Goal: Information Seeking & Learning: Learn about a topic

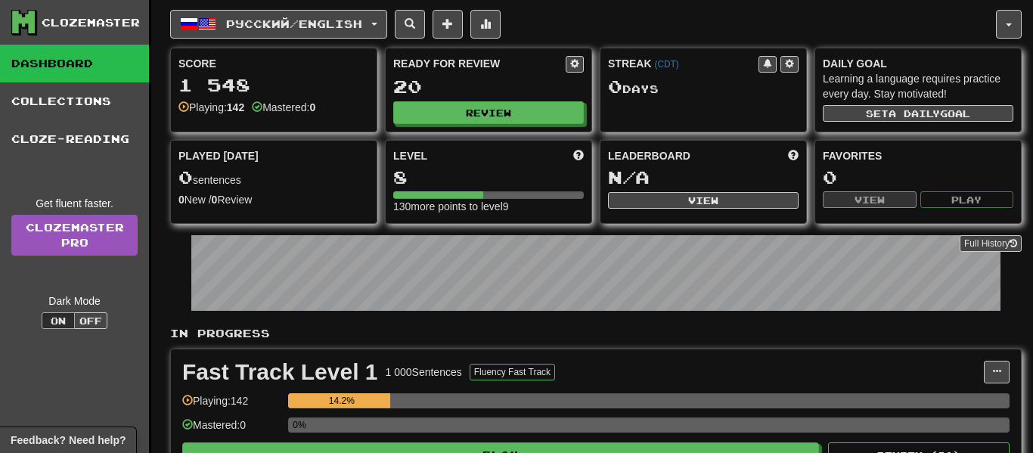
click at [420, 316] on div "Full History" at bounding box center [596, 275] width 852 height 95
click at [418, 315] on div "Full History" at bounding box center [596, 275] width 852 height 95
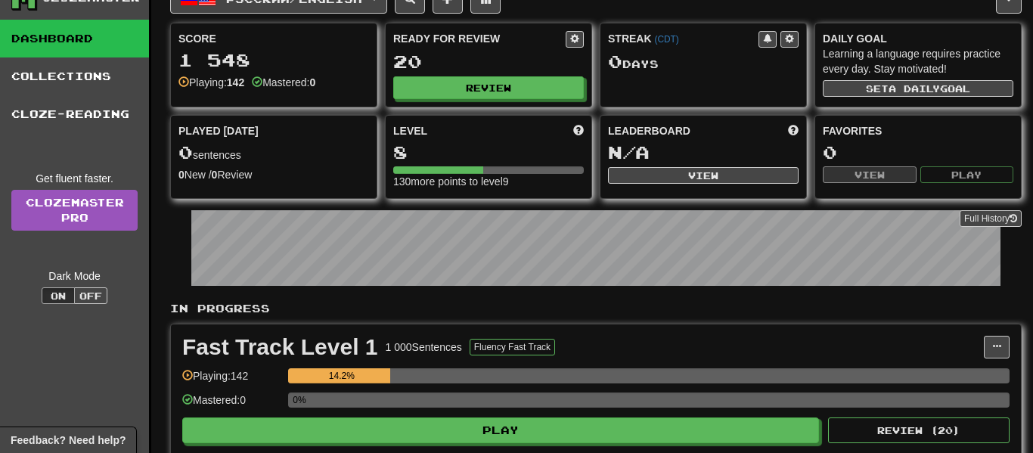
scroll to position [30, 0]
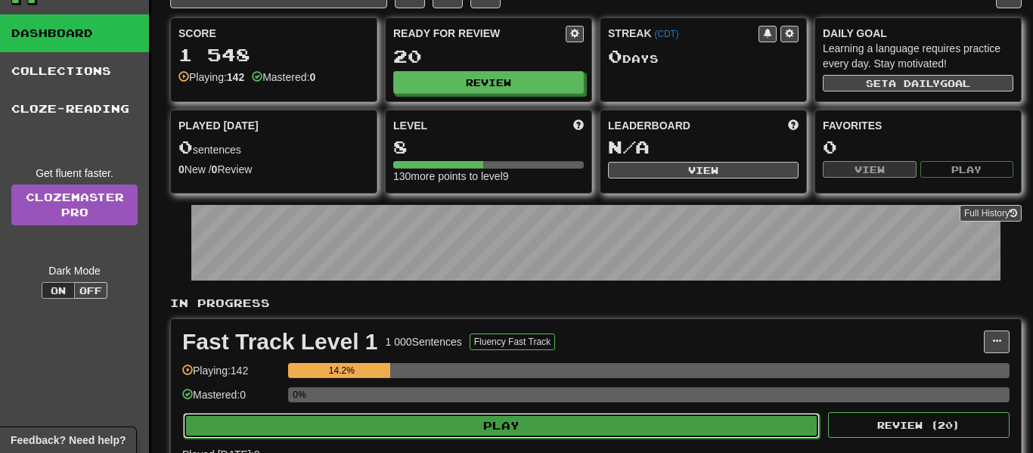
click at [471, 433] on button "Play" at bounding box center [501, 426] width 637 height 26
select select "**"
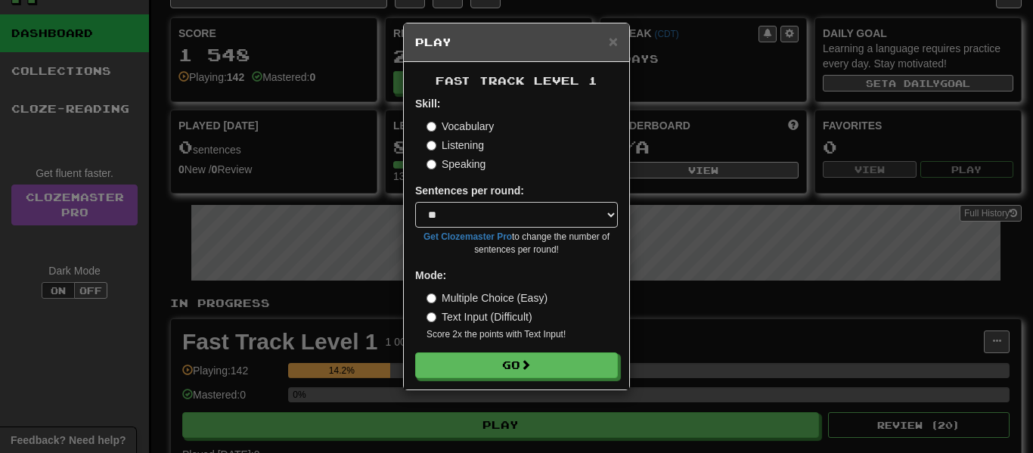
click at [469, 441] on div "× Play Fast Track Level 1 Skill: Vocabulary Listening Speaking Sentences per ro…" at bounding box center [516, 226] width 1033 height 453
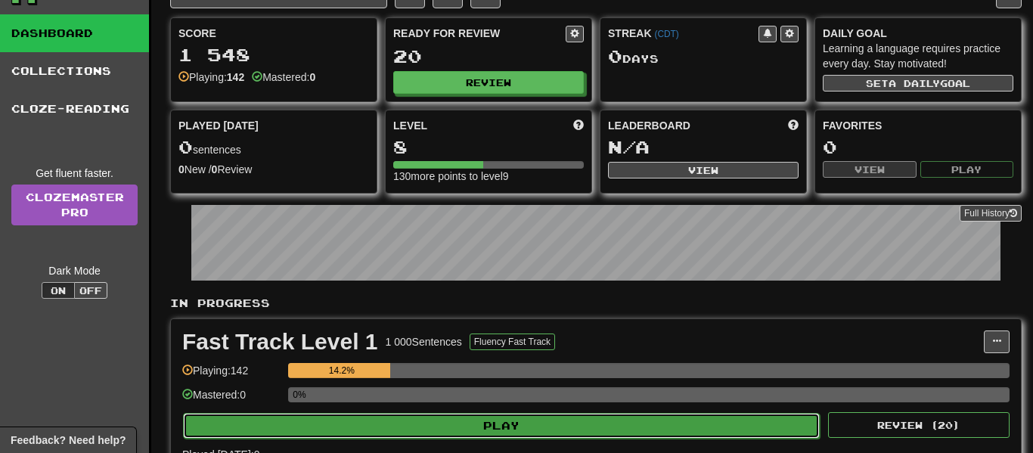
click at [469, 433] on button "Play" at bounding box center [501, 426] width 637 height 26
select select "**"
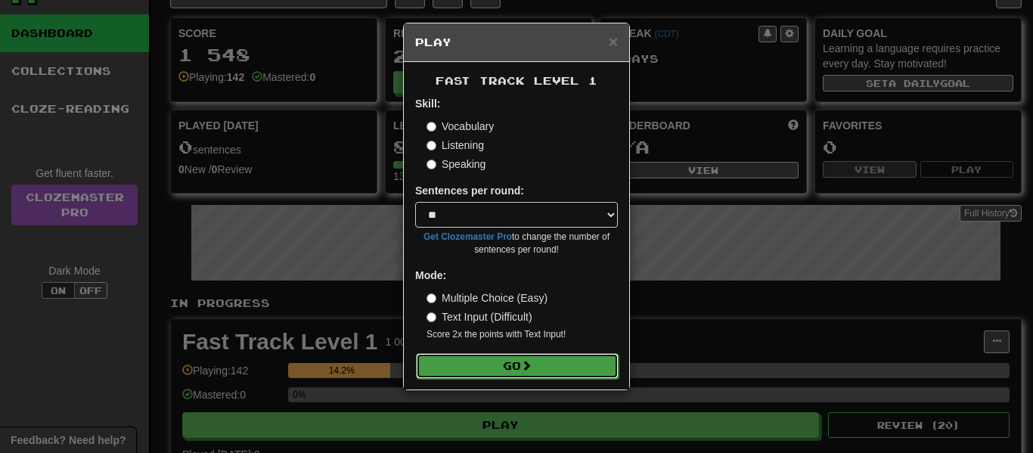
click at [511, 360] on button "Go" at bounding box center [517, 366] width 203 height 26
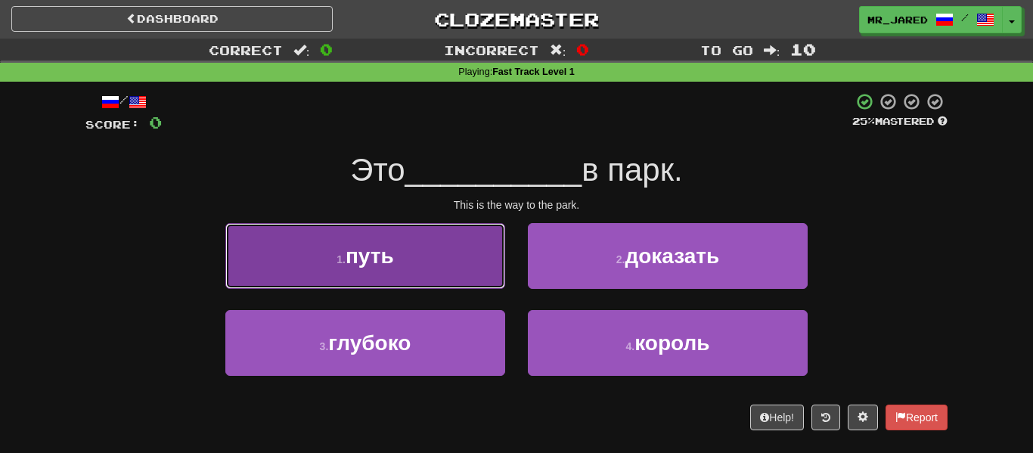
click at [478, 281] on button "1 . путь" at bounding box center [365, 256] width 280 height 66
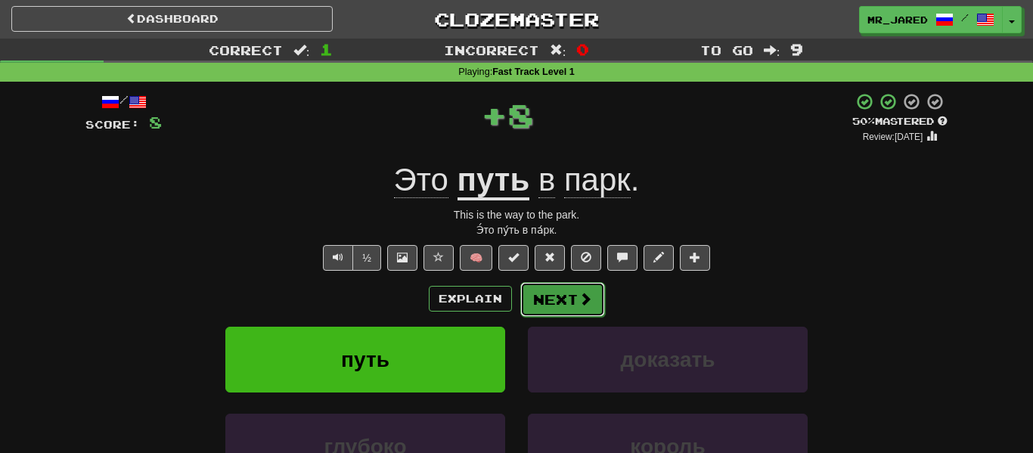
click at [545, 303] on button "Next" at bounding box center [562, 299] width 85 height 35
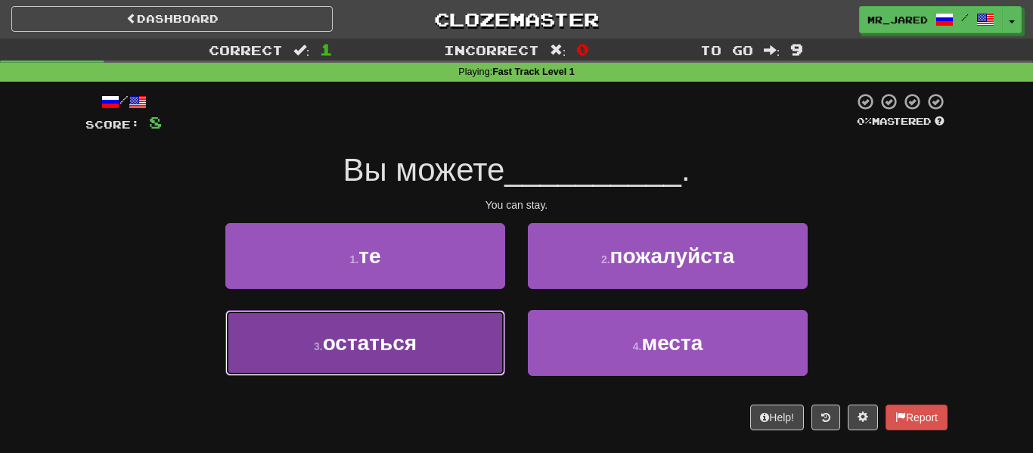
click at [469, 321] on button "3 . остаться" at bounding box center [365, 343] width 280 height 66
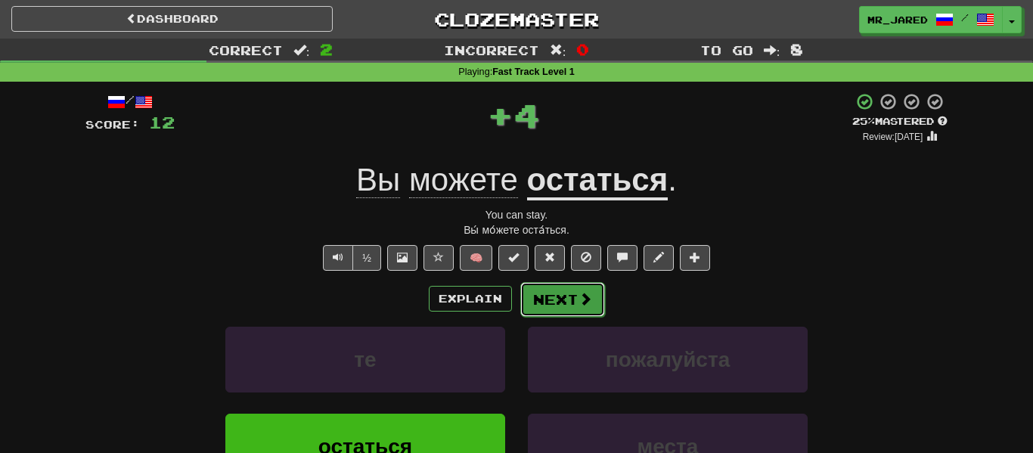
click at [547, 309] on button "Next" at bounding box center [562, 299] width 85 height 35
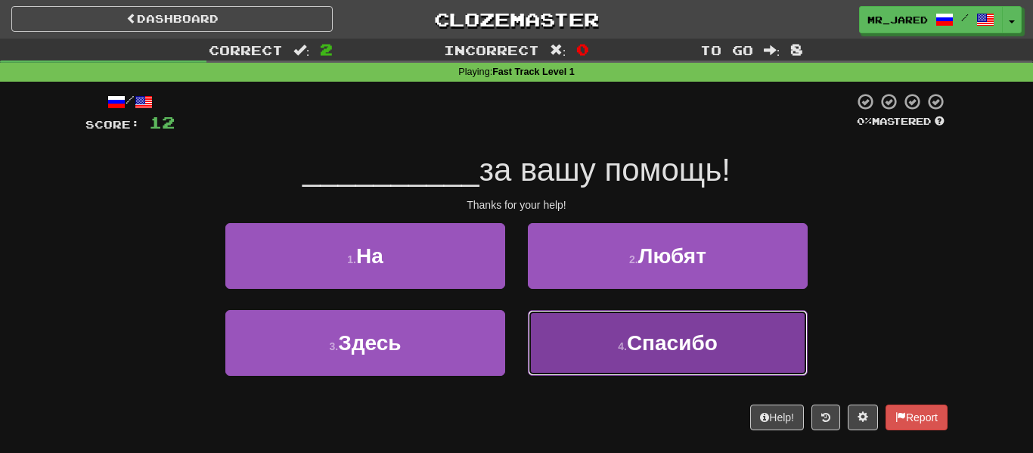
click at [695, 322] on button "4 . [GEOGRAPHIC_DATA]" at bounding box center [668, 343] width 280 height 66
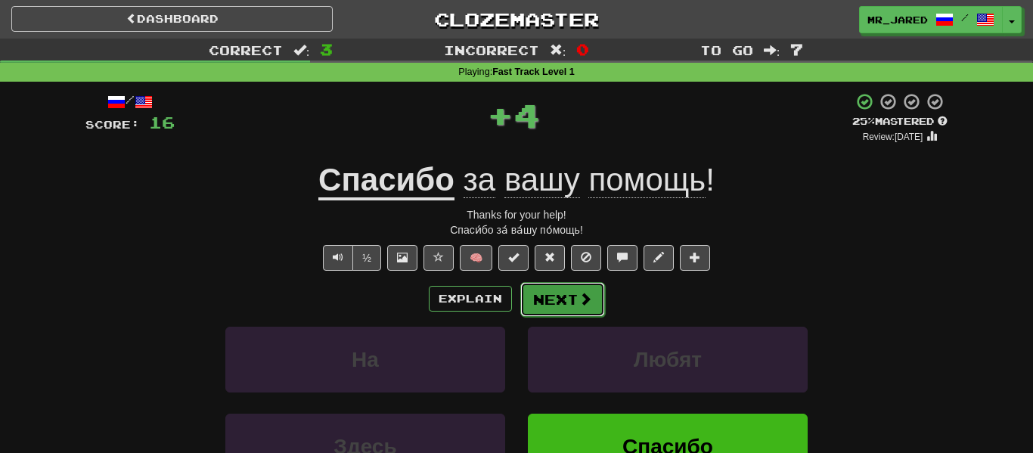
click at [596, 306] on button "Next" at bounding box center [562, 299] width 85 height 35
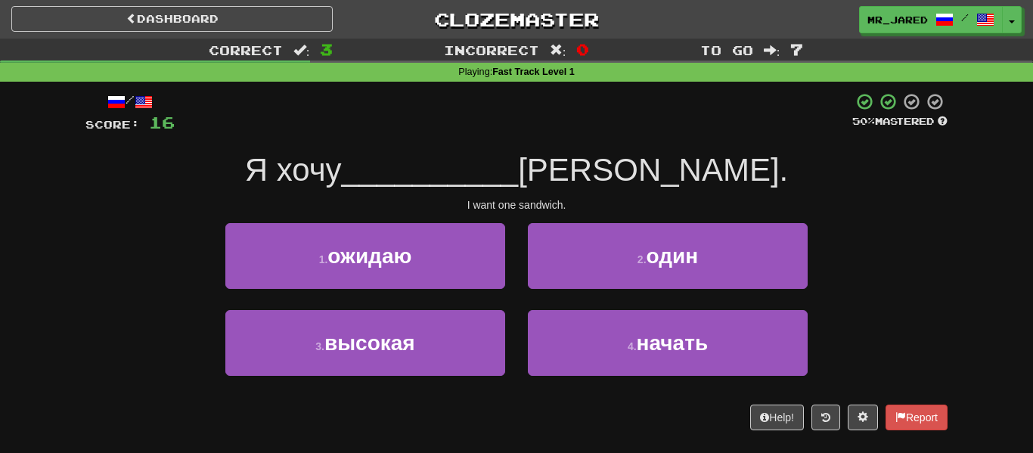
click at [612, 292] on div "2 . один" at bounding box center [668, 266] width 303 height 87
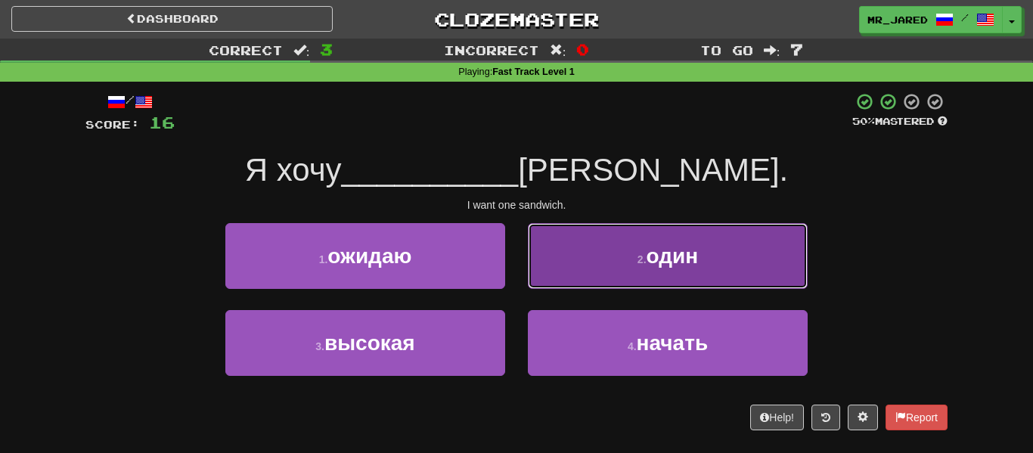
click at [615, 286] on button "2 . один" at bounding box center [668, 256] width 280 height 66
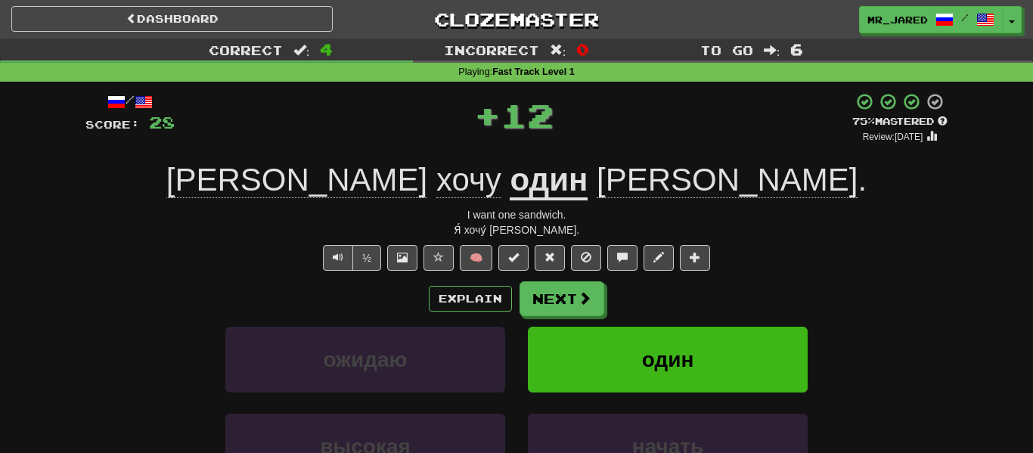
click at [709, 297] on div "Explain Next" at bounding box center [516, 298] width 862 height 35
click at [597, 172] on span "[PERSON_NAME]" at bounding box center [727, 180] width 261 height 36
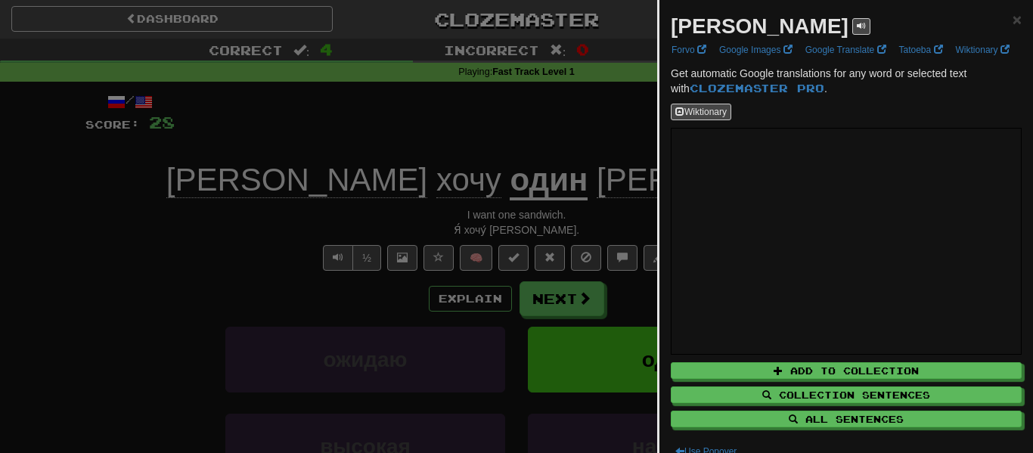
click at [605, 141] on div at bounding box center [516, 226] width 1033 height 453
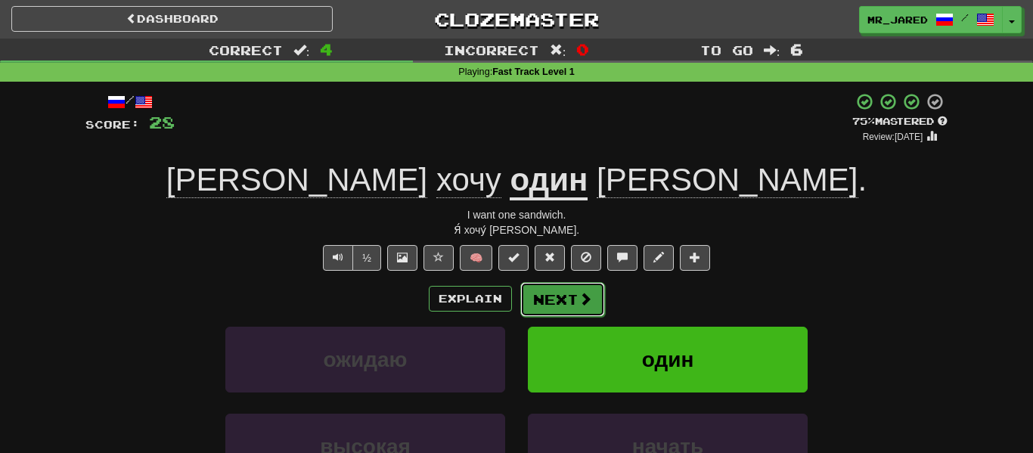
click at [576, 302] on button "Next" at bounding box center [562, 299] width 85 height 35
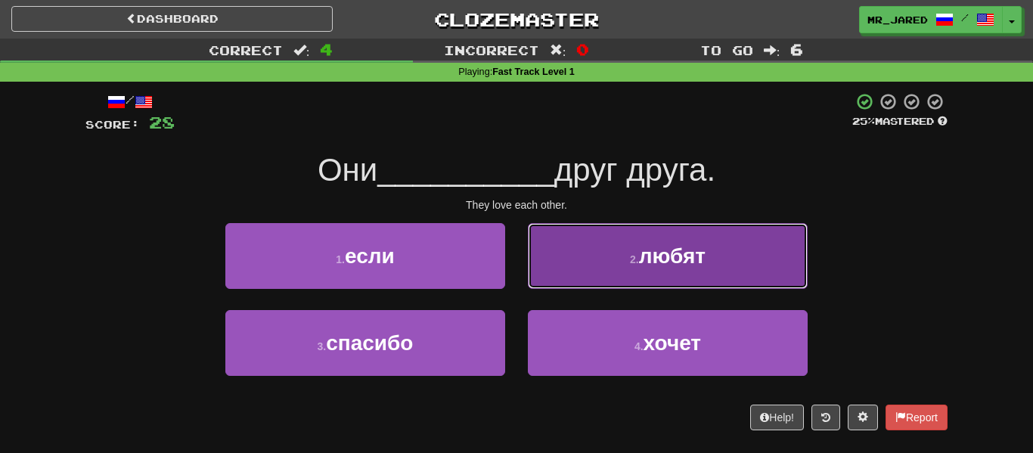
click at [579, 284] on button "2 . любят" at bounding box center [668, 256] width 280 height 66
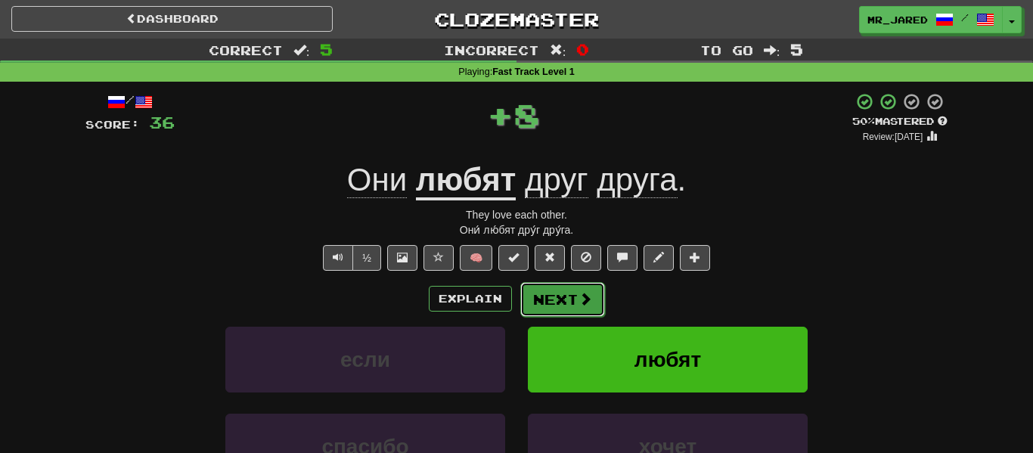
click at [572, 290] on button "Next" at bounding box center [562, 299] width 85 height 35
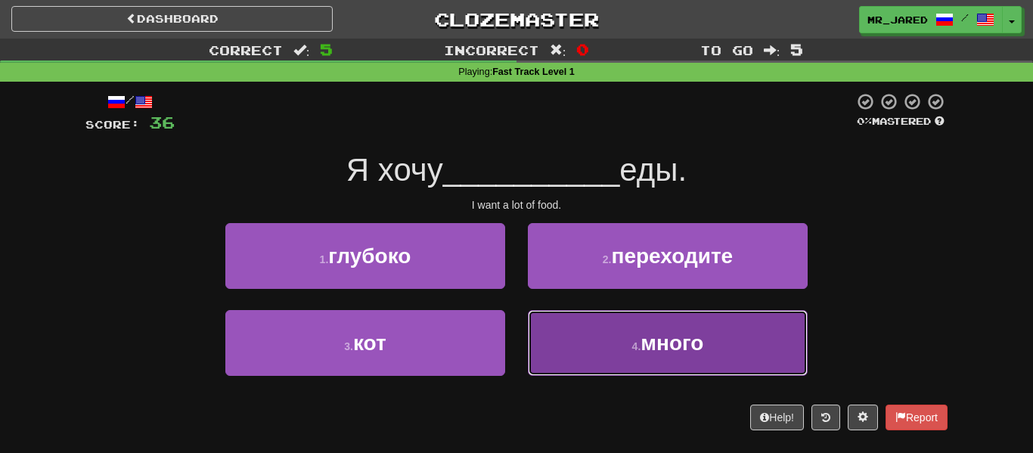
click at [639, 373] on button "4 . много" at bounding box center [668, 343] width 280 height 66
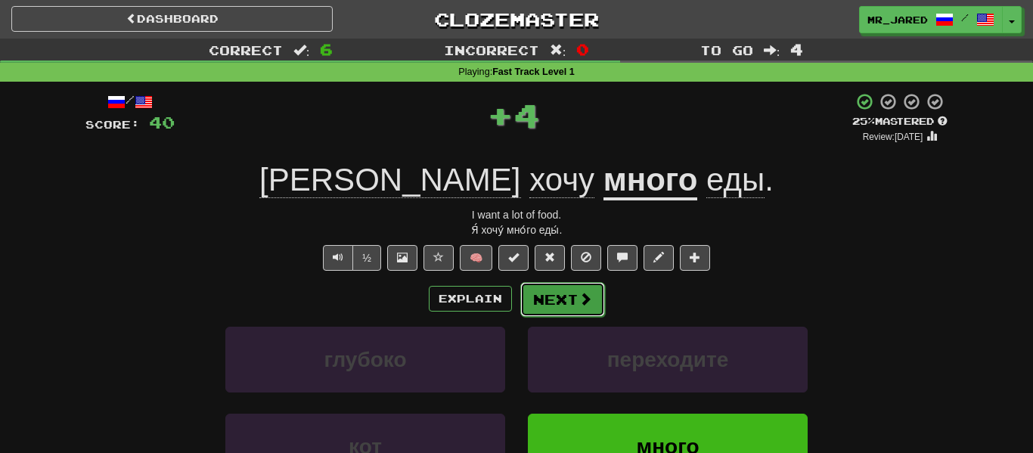
click at [560, 290] on button "Next" at bounding box center [562, 299] width 85 height 35
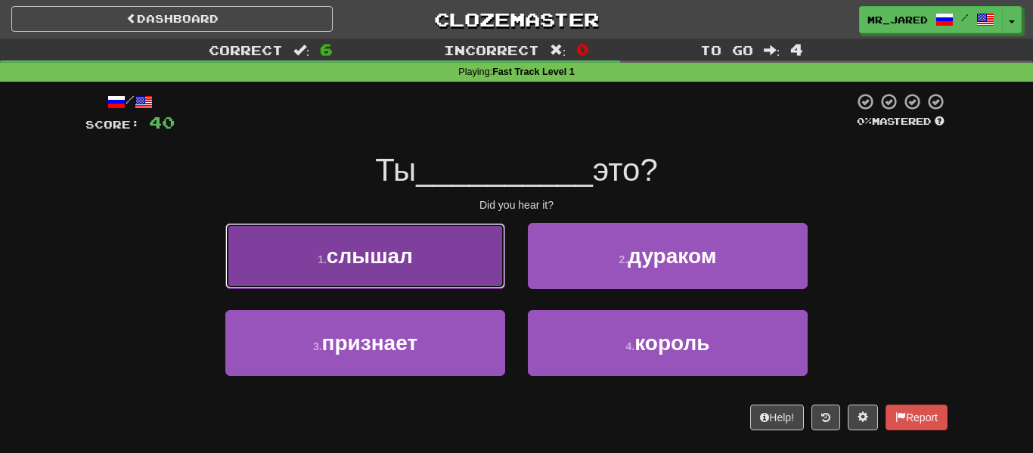
click at [501, 280] on button "1 . слышал" at bounding box center [365, 256] width 280 height 66
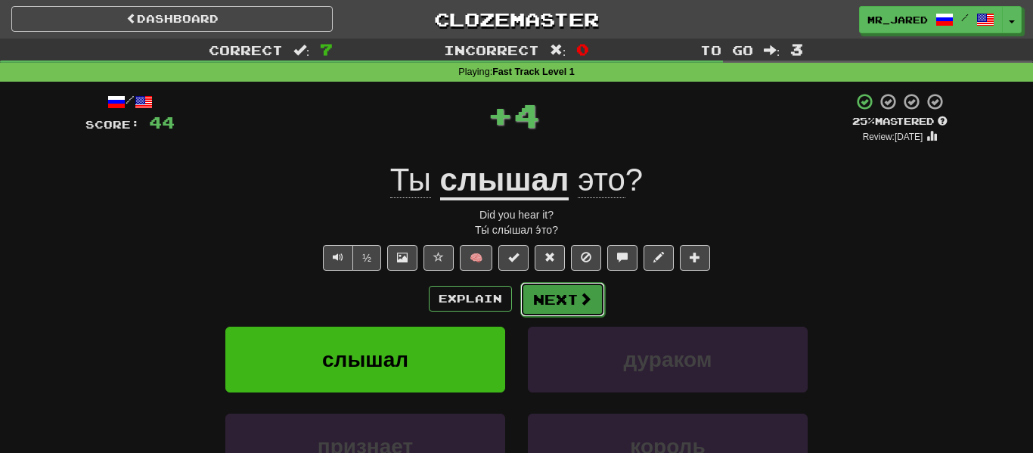
click at [573, 307] on button "Next" at bounding box center [562, 299] width 85 height 35
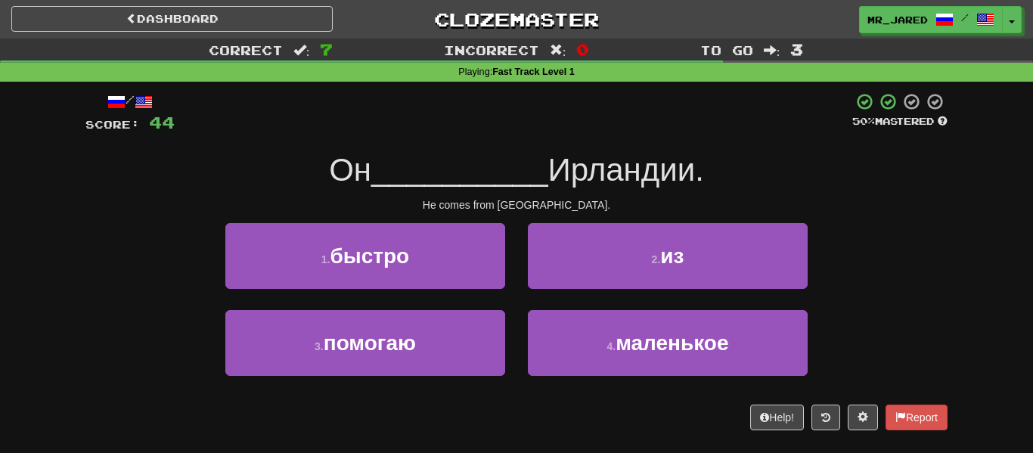
click at [567, 297] on div "2 . из" at bounding box center [668, 266] width 303 height 87
click at [570, 292] on div "2 . из" at bounding box center [668, 266] width 303 height 87
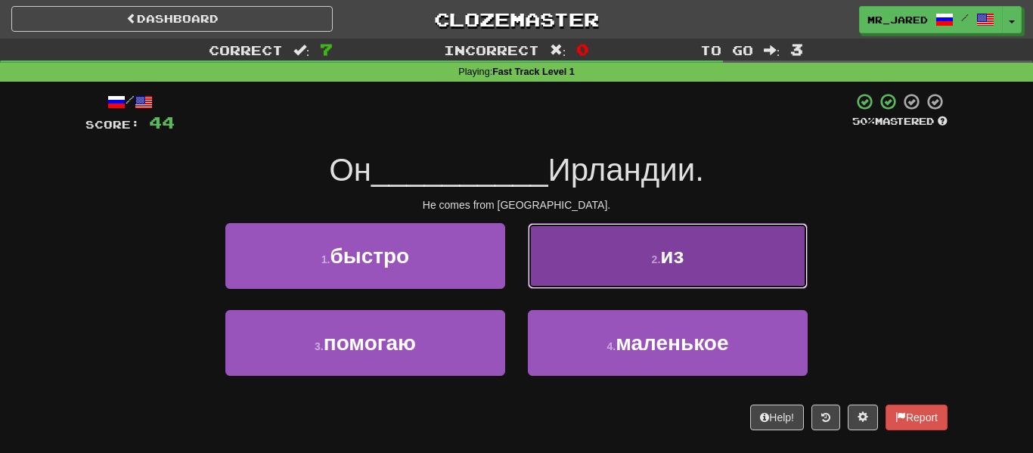
click at [576, 287] on button "2 . из" at bounding box center [668, 256] width 280 height 66
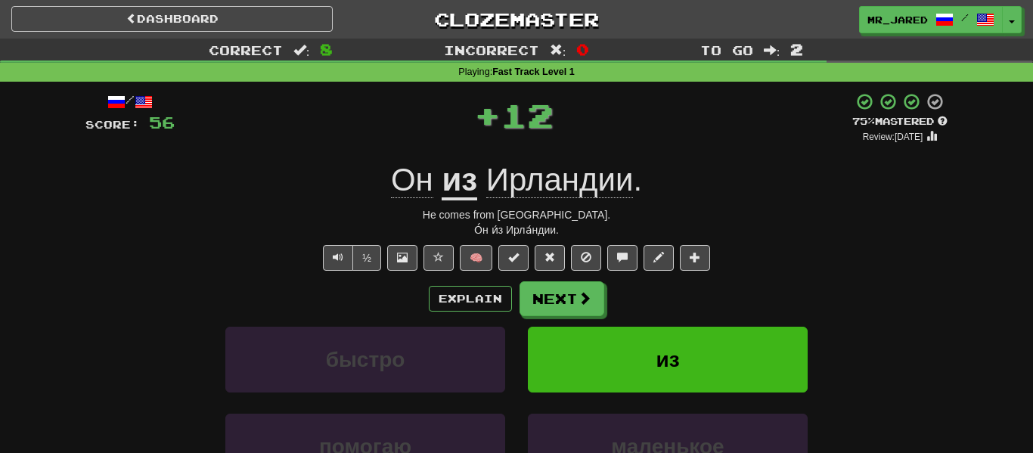
click at [551, 179] on span "Ирландии" at bounding box center [559, 180] width 147 height 36
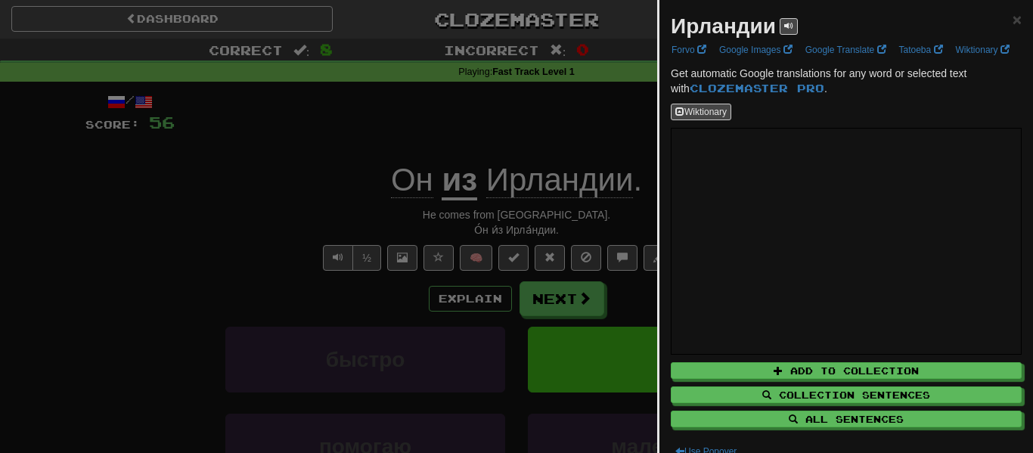
click at [593, 164] on div at bounding box center [516, 226] width 1033 height 453
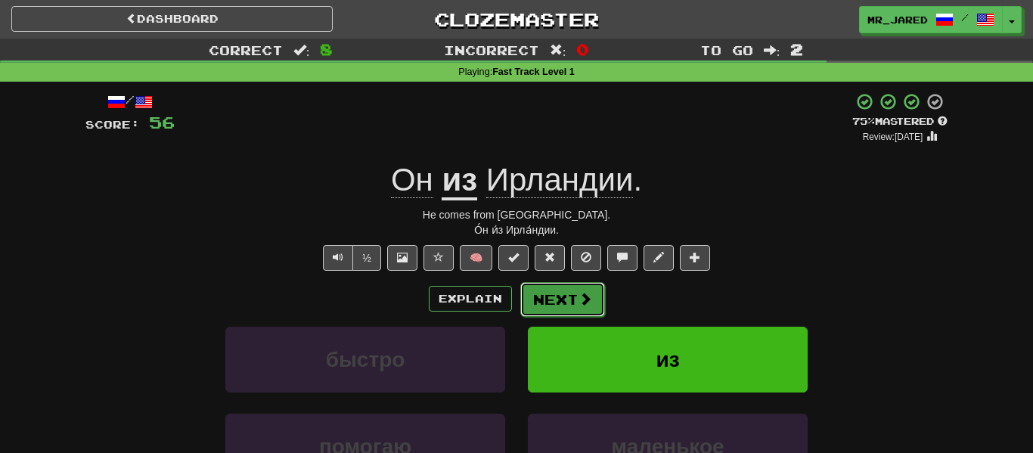
click at [573, 287] on button "Next" at bounding box center [562, 299] width 85 height 35
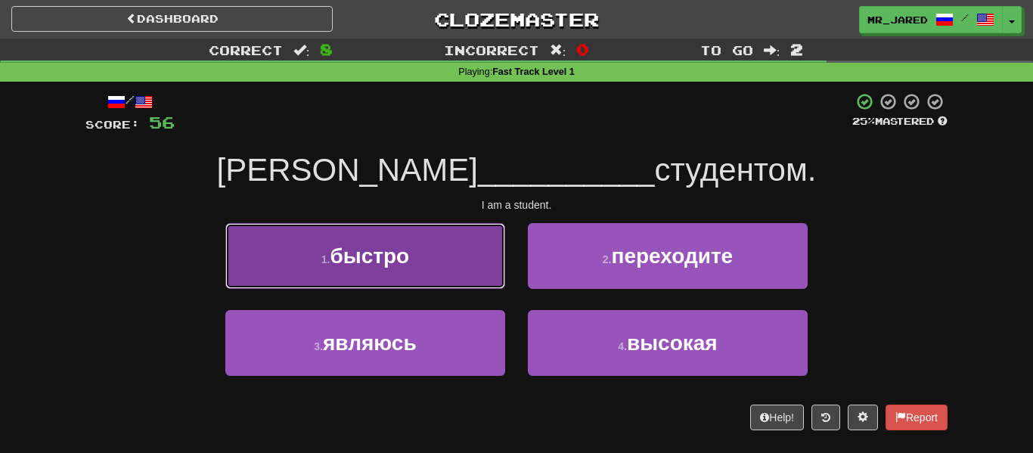
click at [490, 269] on button "1 . быстро" at bounding box center [365, 256] width 280 height 66
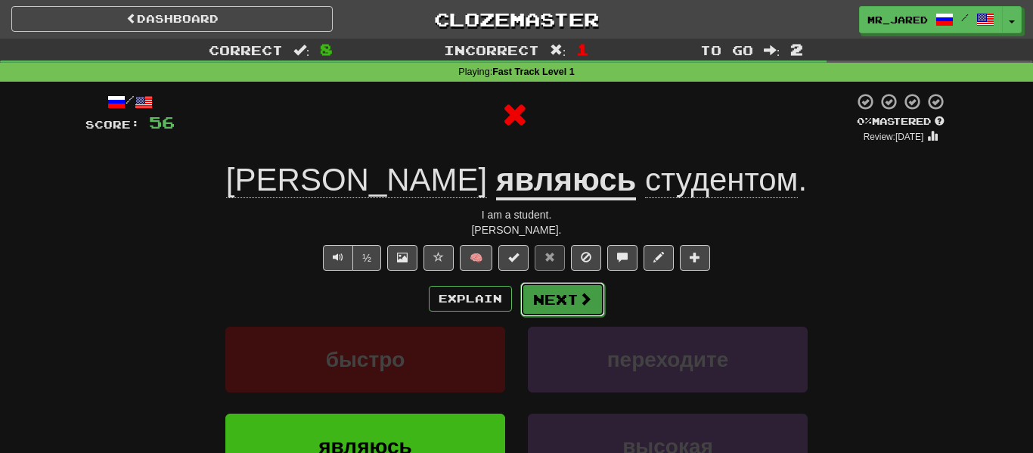
click at [566, 309] on button "Next" at bounding box center [562, 299] width 85 height 35
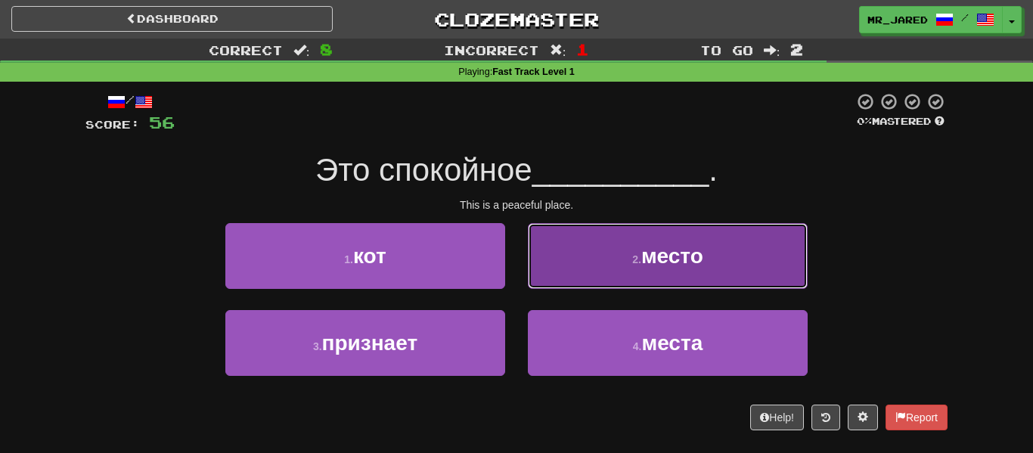
click at [589, 279] on button "2 . место" at bounding box center [668, 256] width 280 height 66
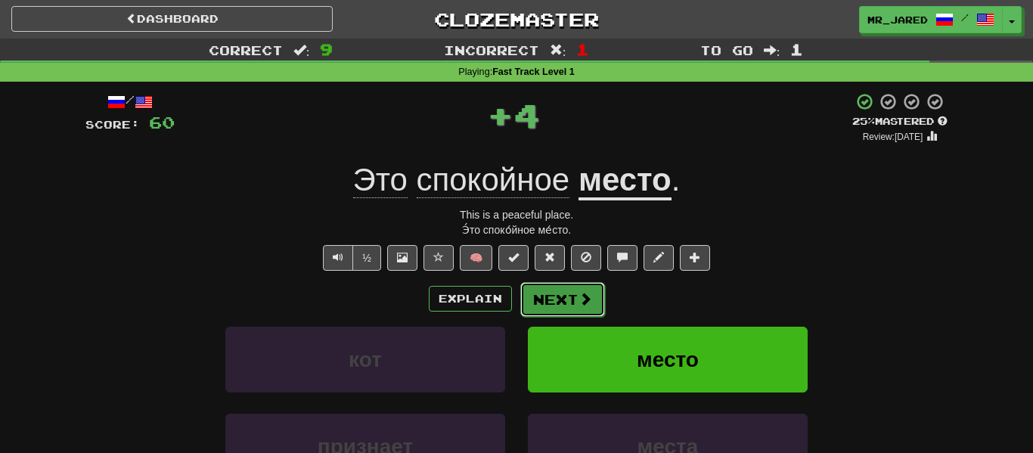
click at [584, 293] on span at bounding box center [586, 299] width 14 height 14
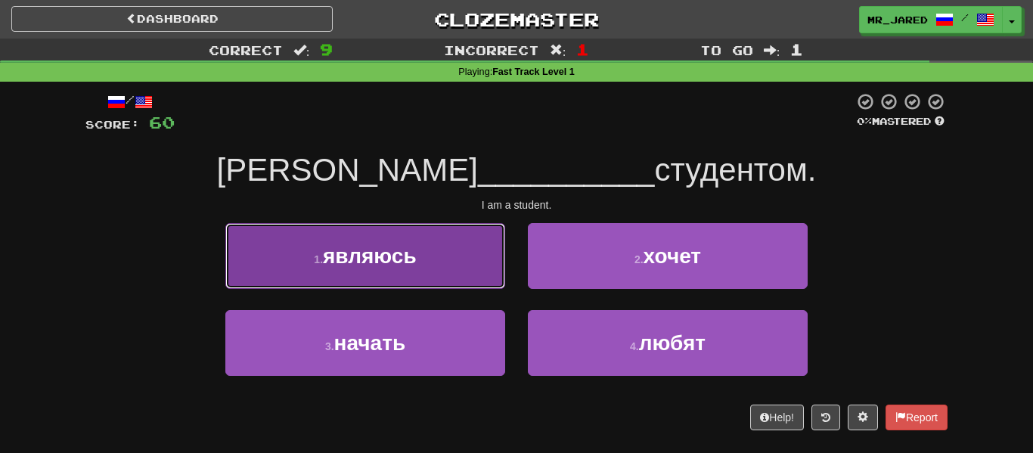
click at [489, 272] on button "1 . являюсь" at bounding box center [365, 256] width 280 height 66
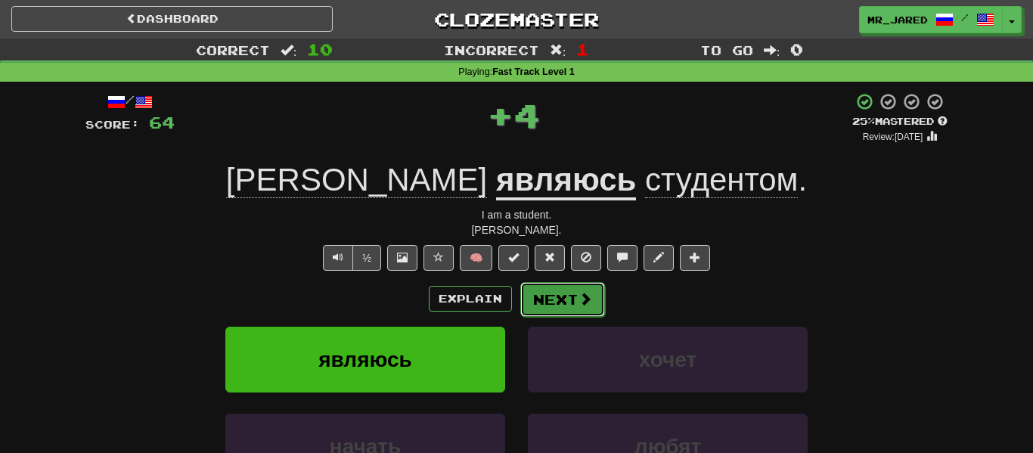
click at [550, 302] on button "Next" at bounding box center [562, 299] width 85 height 35
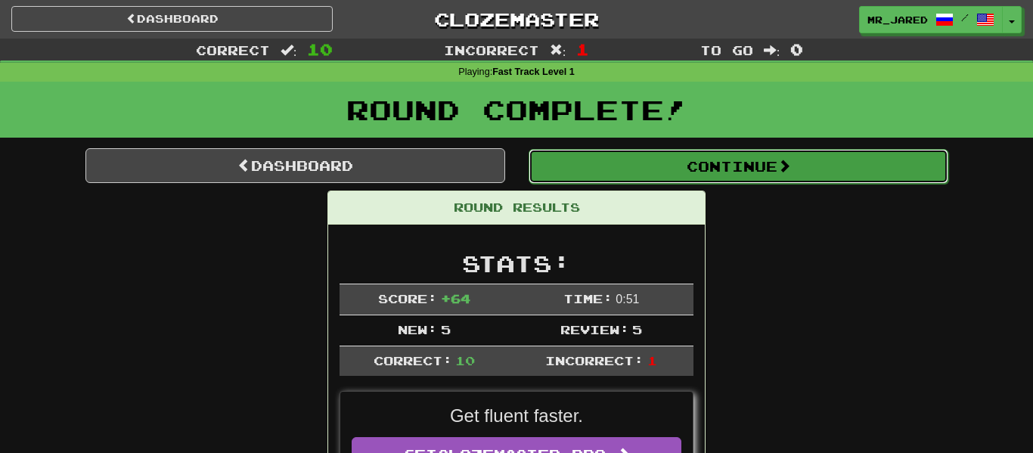
click at [676, 175] on button "Continue" at bounding box center [739, 166] width 420 height 35
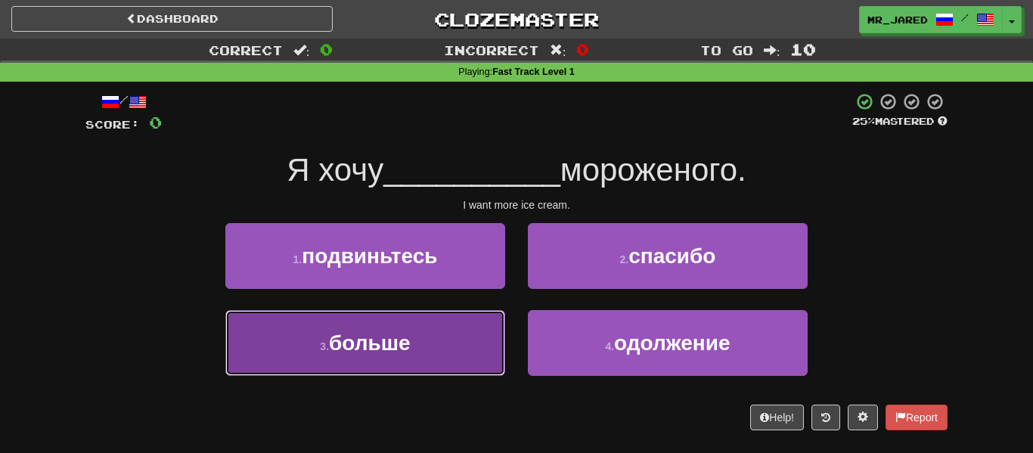
click at [471, 324] on button "3 . больше" at bounding box center [365, 343] width 280 height 66
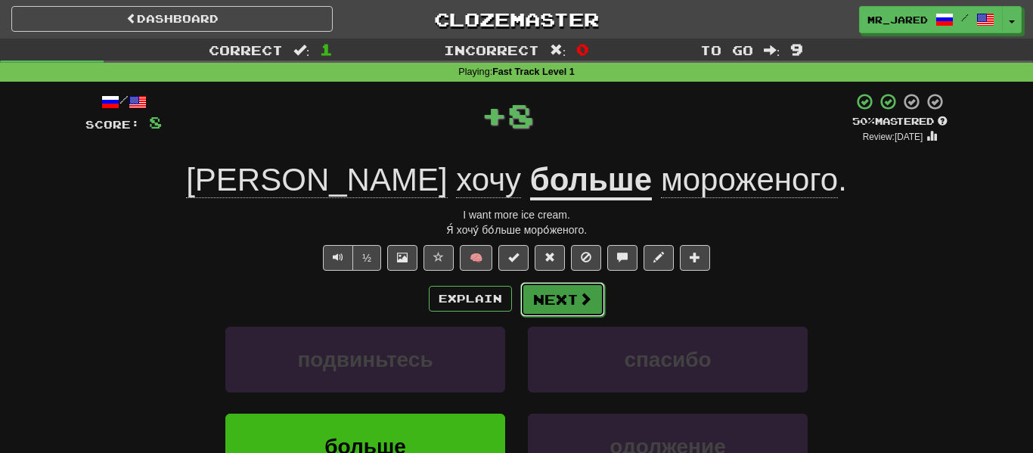
click at [531, 307] on button "Next" at bounding box center [562, 299] width 85 height 35
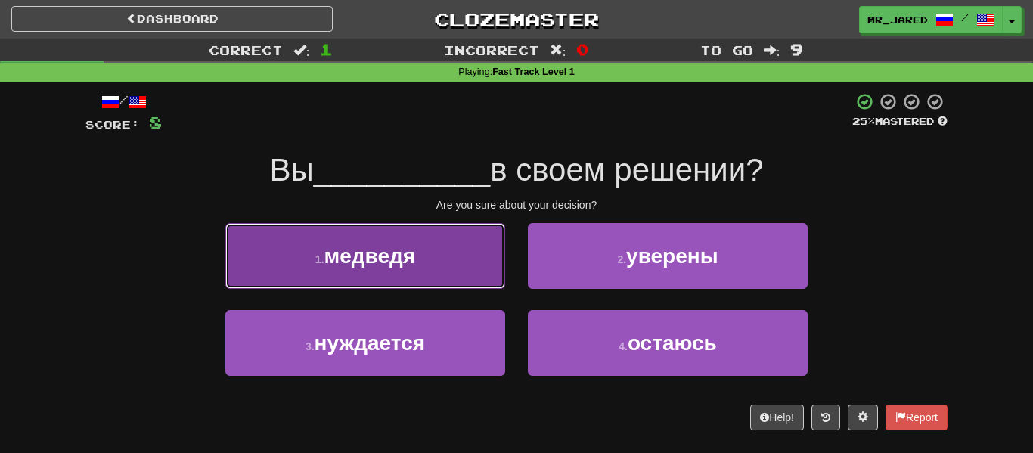
click at [455, 281] on button "1 . медведя" at bounding box center [365, 256] width 280 height 66
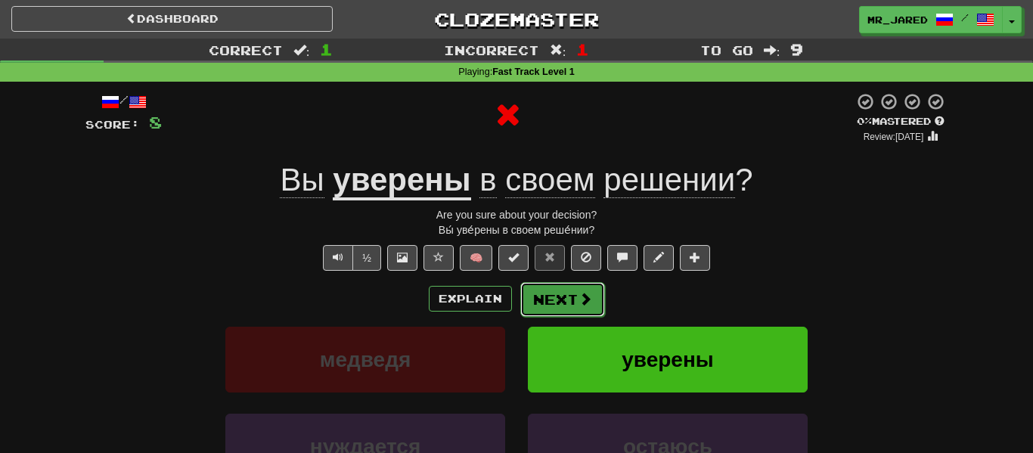
click at [542, 300] on button "Next" at bounding box center [562, 299] width 85 height 35
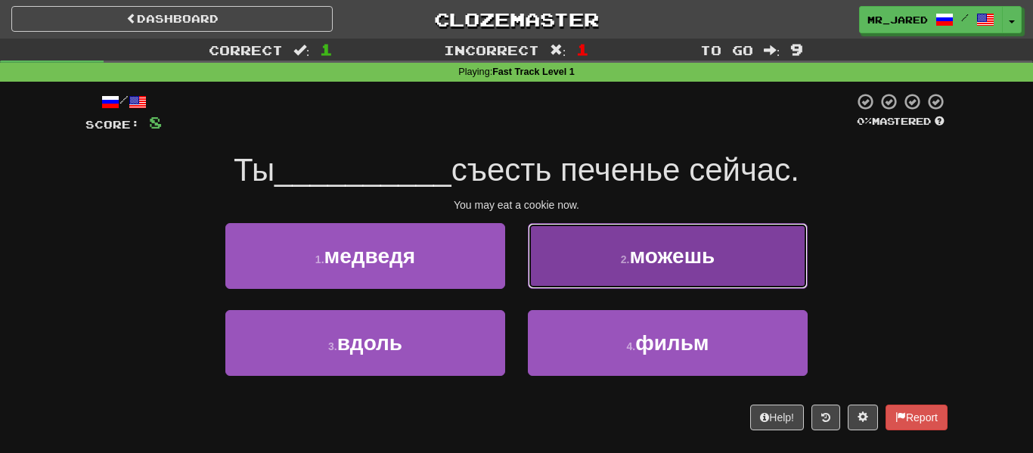
click at [626, 259] on small "2 ." at bounding box center [625, 259] width 9 height 12
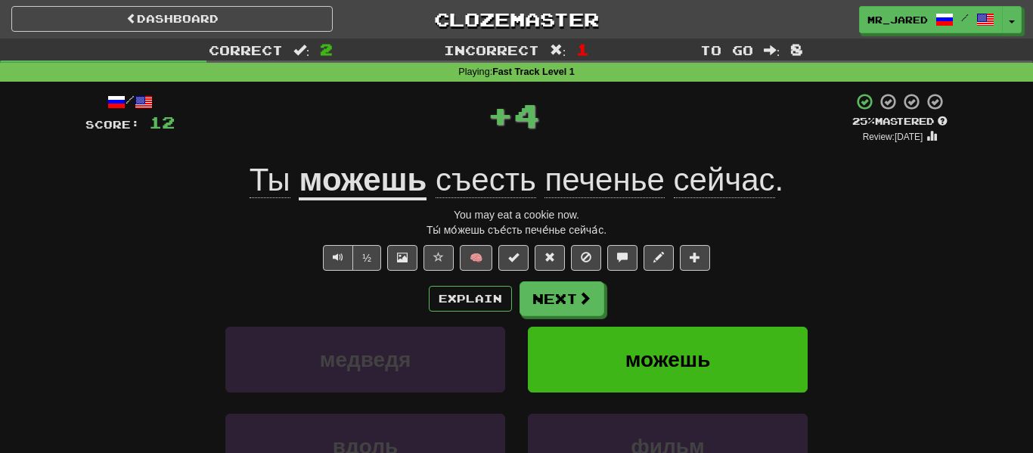
click at [734, 237] on div "Ты́ мо́жешь съе́сть пече́нье сейча́с." at bounding box center [516, 229] width 862 height 15
click at [591, 309] on button "Next" at bounding box center [562, 299] width 85 height 35
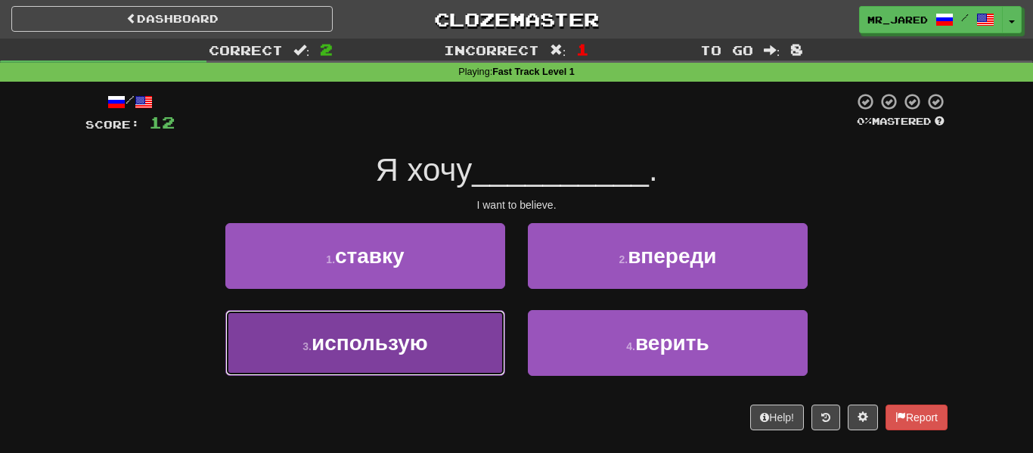
click at [408, 334] on span "использую" at bounding box center [370, 342] width 116 height 23
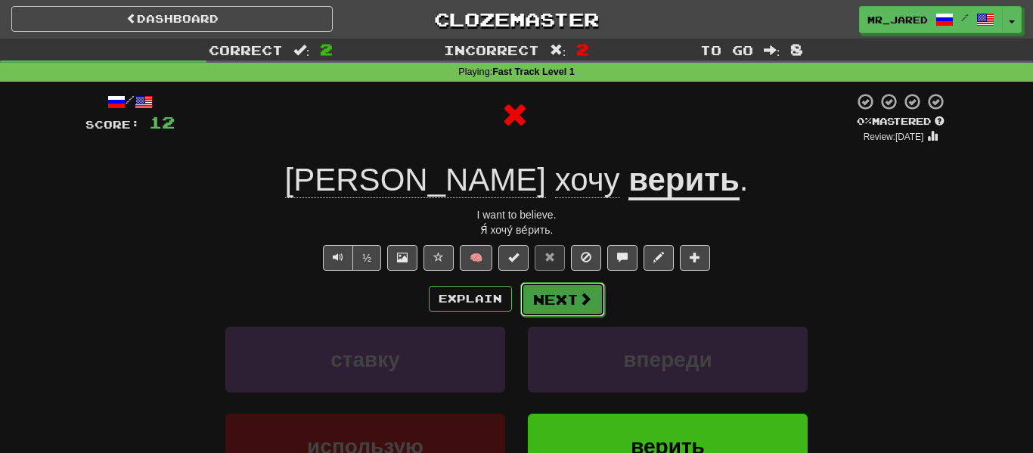
click at [536, 302] on button "Next" at bounding box center [562, 299] width 85 height 35
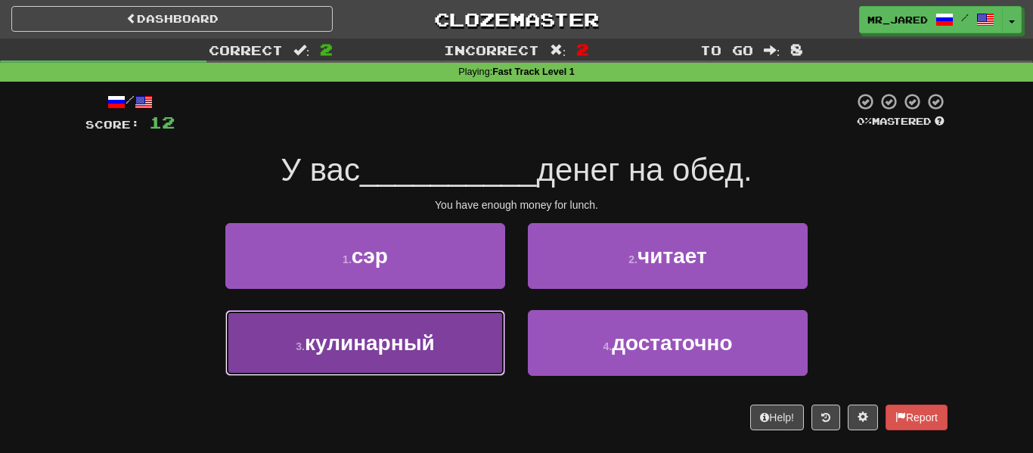
click at [482, 321] on button "3 . кулинарный" at bounding box center [365, 343] width 280 height 66
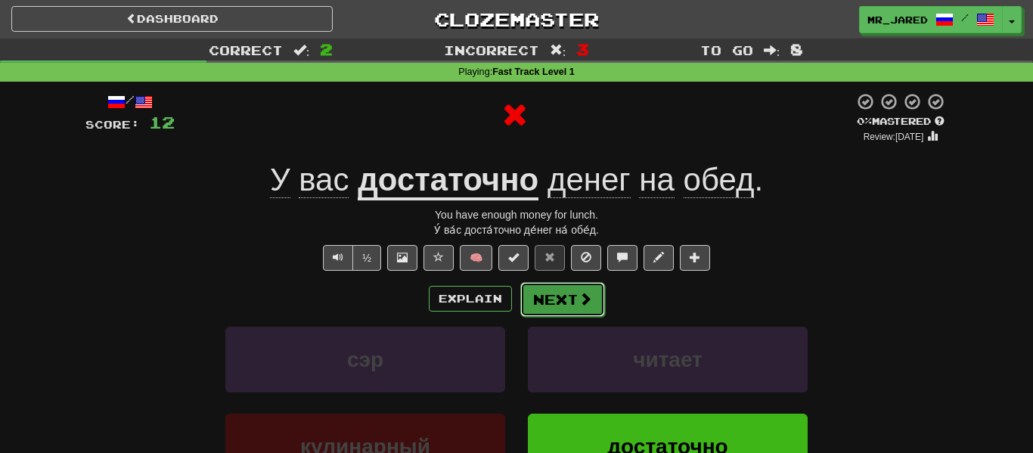
click at [548, 293] on button "Next" at bounding box center [562, 299] width 85 height 35
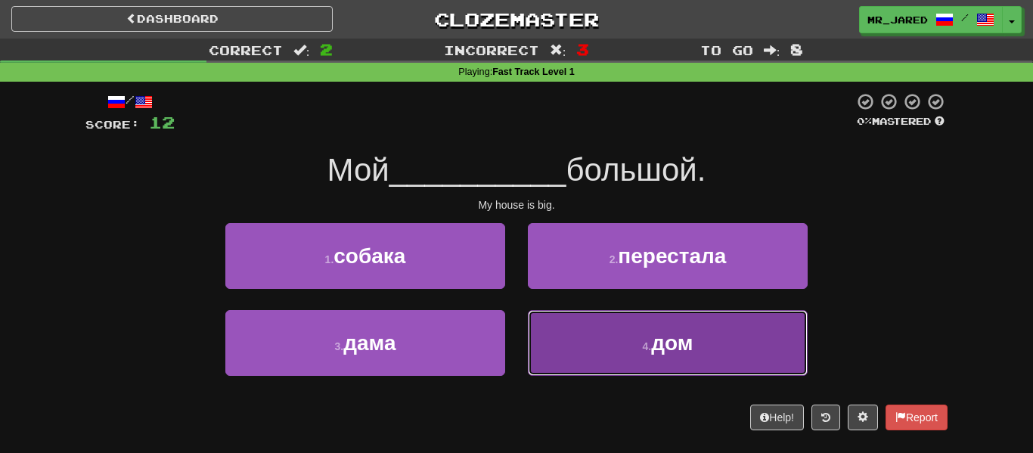
click at [570, 327] on button "4 . дом" at bounding box center [668, 343] width 280 height 66
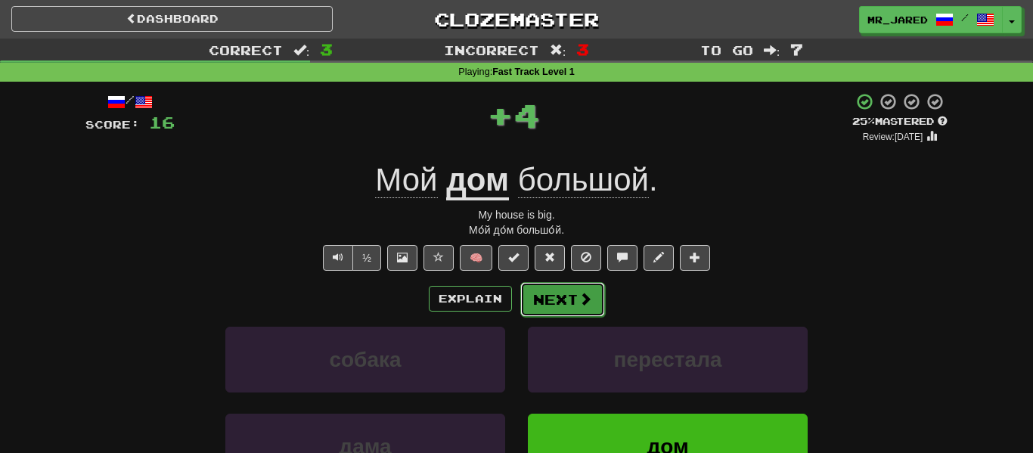
click at [570, 297] on button "Next" at bounding box center [562, 299] width 85 height 35
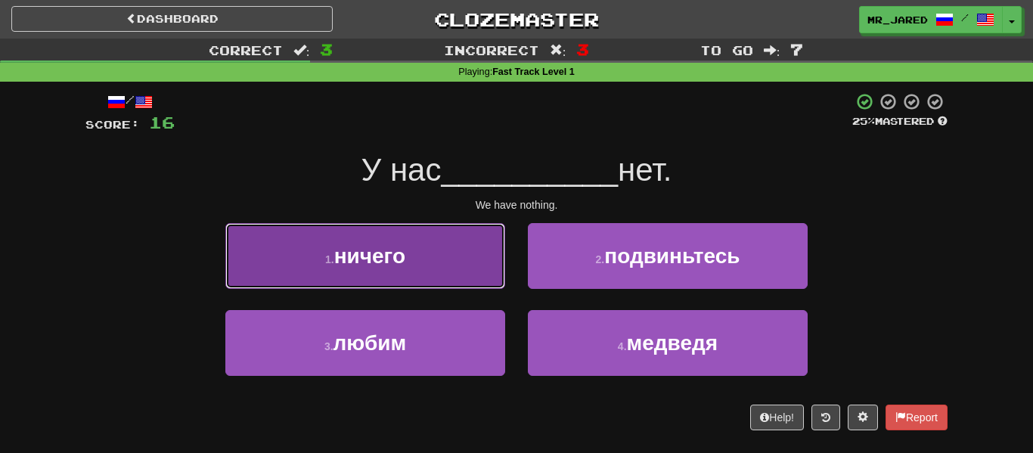
click at [445, 236] on button "1 . ничего" at bounding box center [365, 256] width 280 height 66
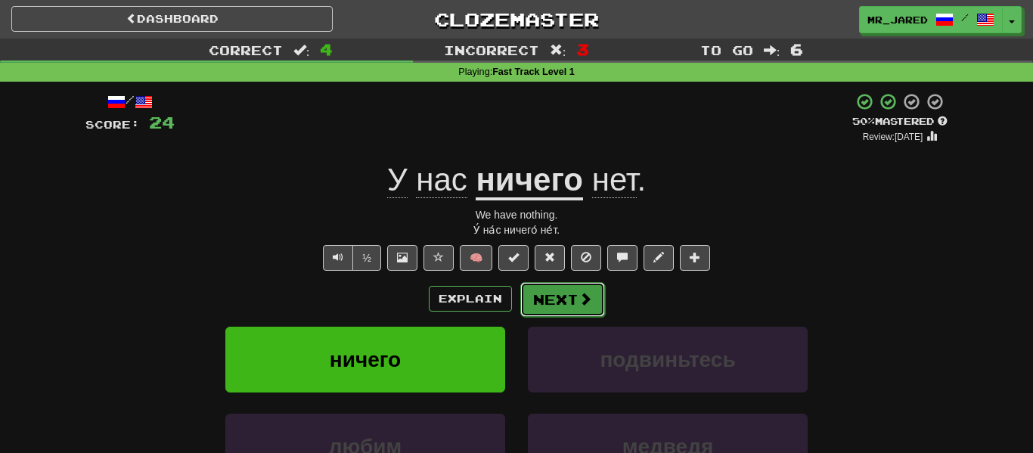
click at [598, 312] on button "Next" at bounding box center [562, 299] width 85 height 35
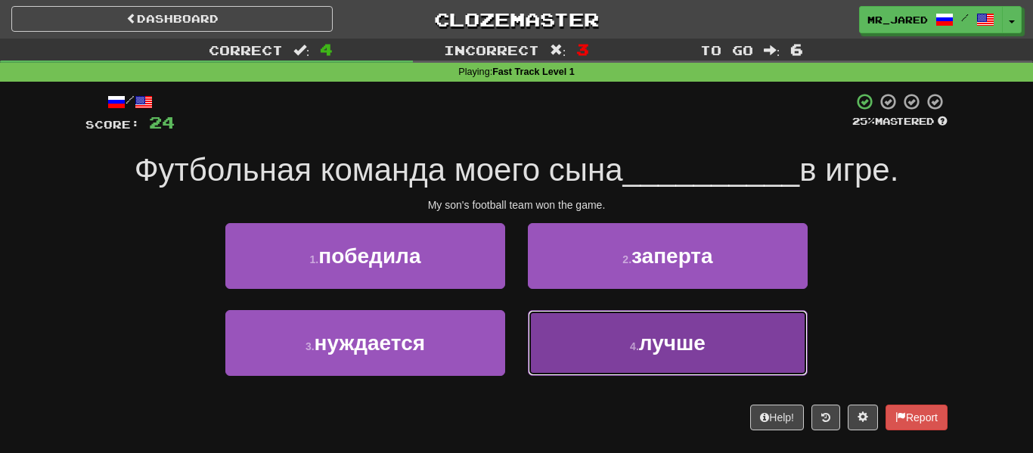
click at [601, 318] on button "4 . лучше" at bounding box center [668, 343] width 280 height 66
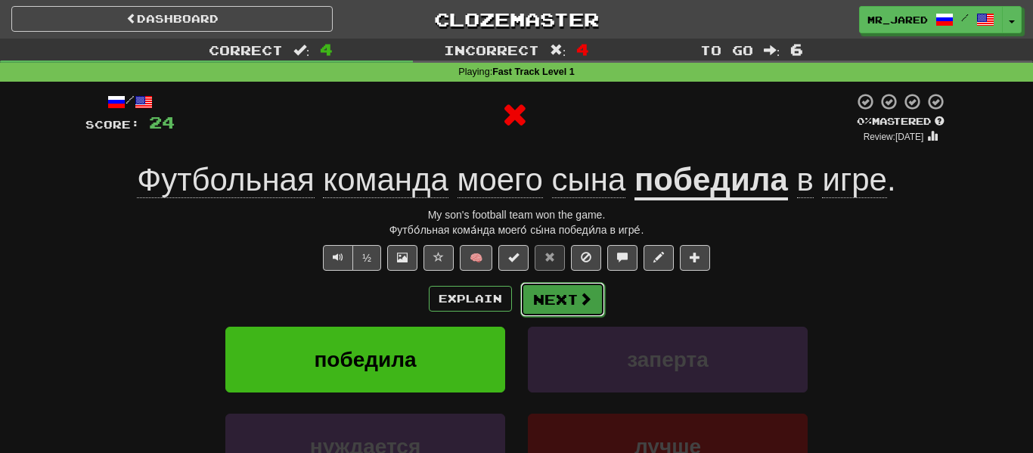
click at [595, 307] on button "Next" at bounding box center [562, 299] width 85 height 35
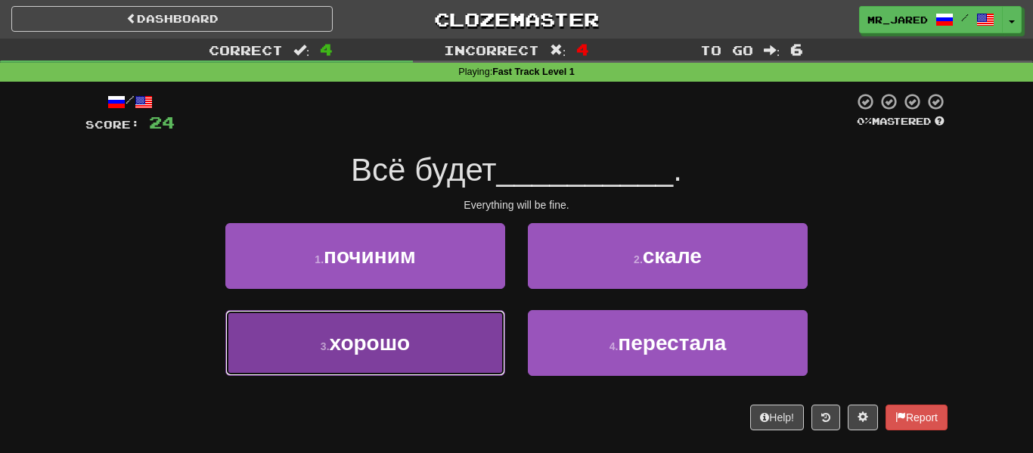
click at [411, 347] on span "хорошо" at bounding box center [370, 342] width 81 height 23
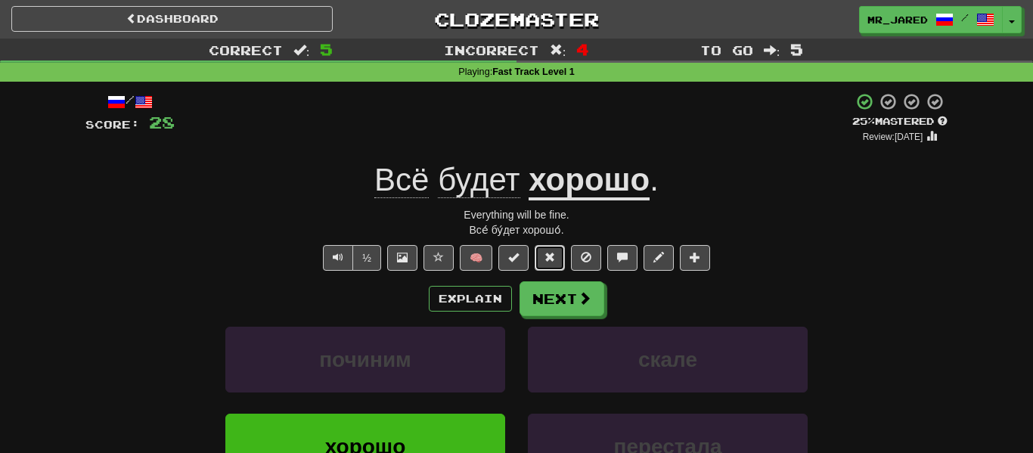
click at [546, 260] on span at bounding box center [550, 257] width 11 height 11
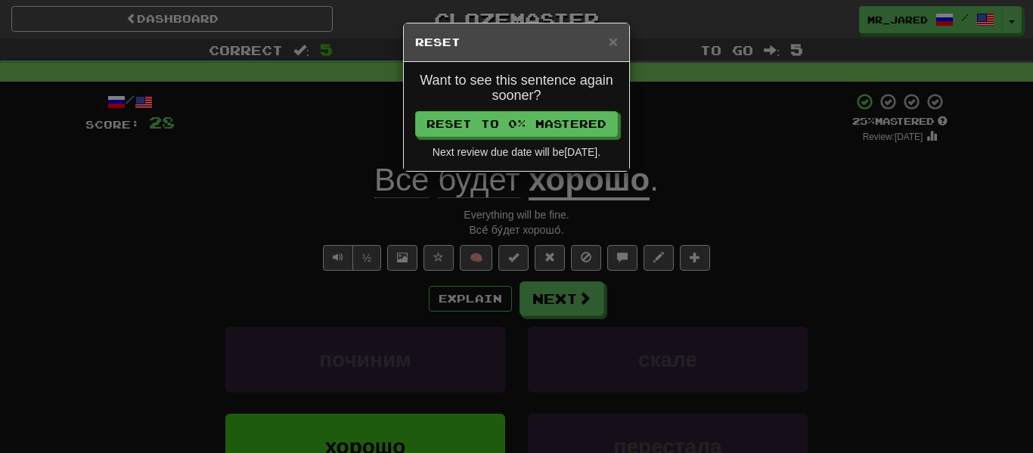
click at [691, 197] on div "× Reset Want to see this sentence again sooner? Reset to 0% Mastered Next revie…" at bounding box center [516, 226] width 1033 height 453
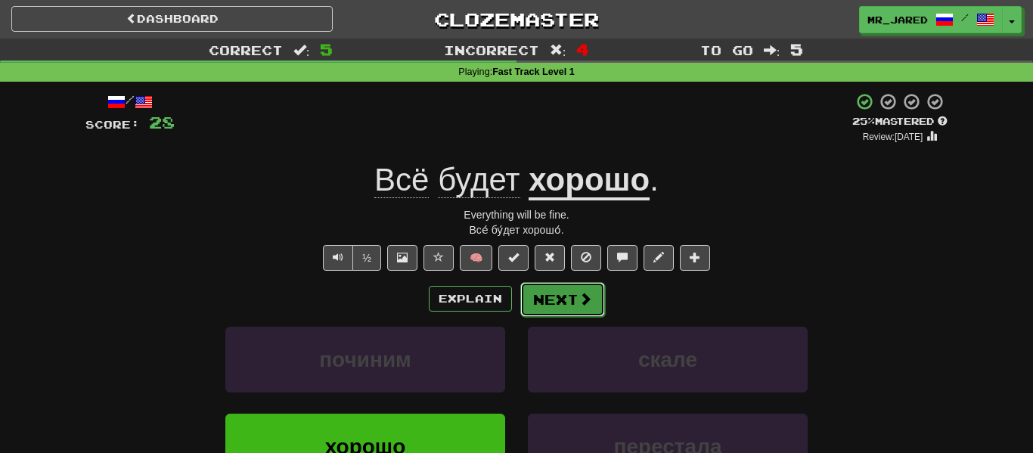
click at [591, 297] on button "Next" at bounding box center [562, 299] width 85 height 35
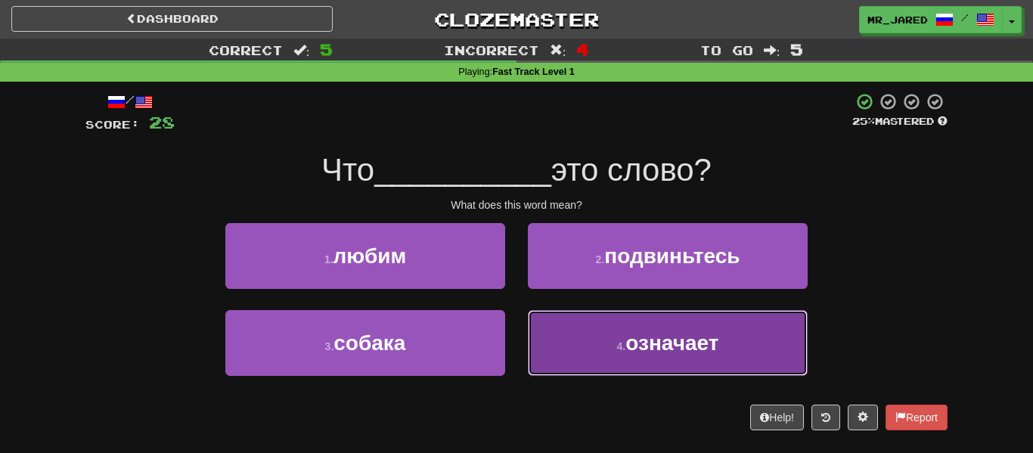
click at [626, 315] on button "4 . означает" at bounding box center [668, 343] width 280 height 66
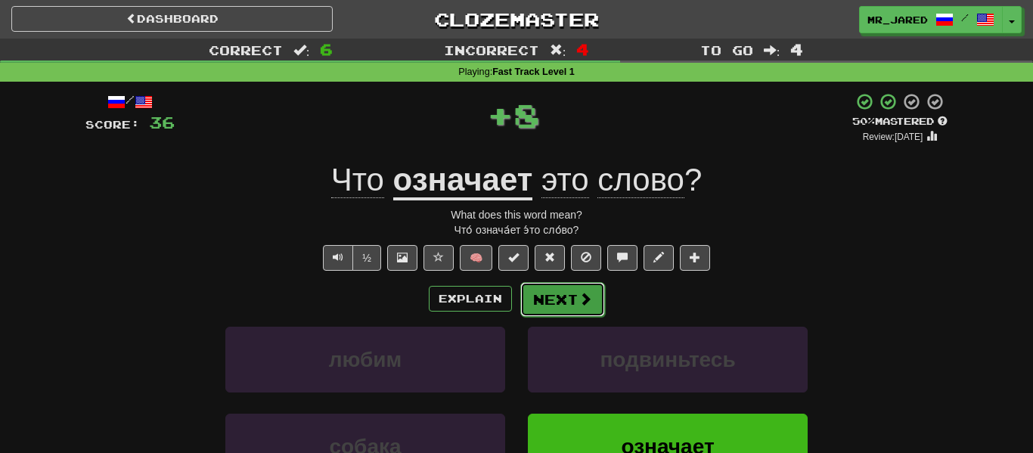
click at [591, 303] on button "Next" at bounding box center [562, 299] width 85 height 35
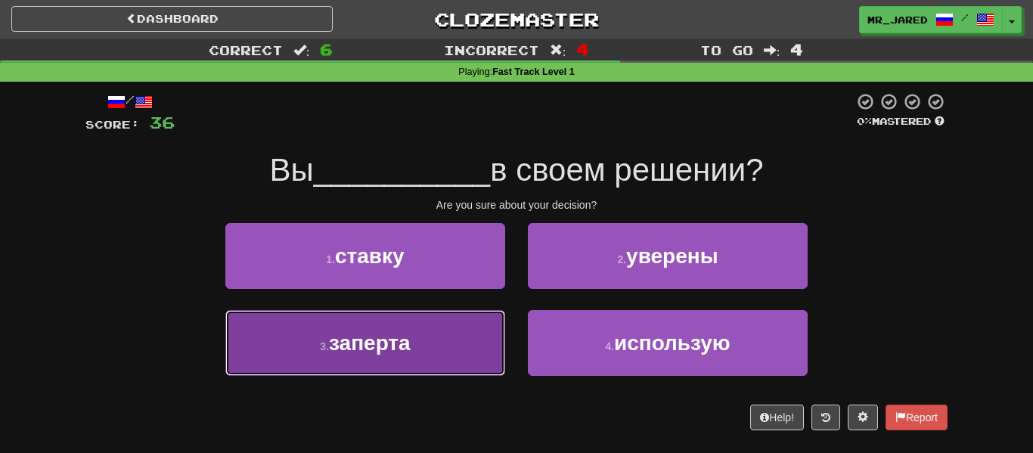
click at [436, 364] on button "3 . заперта" at bounding box center [365, 343] width 280 height 66
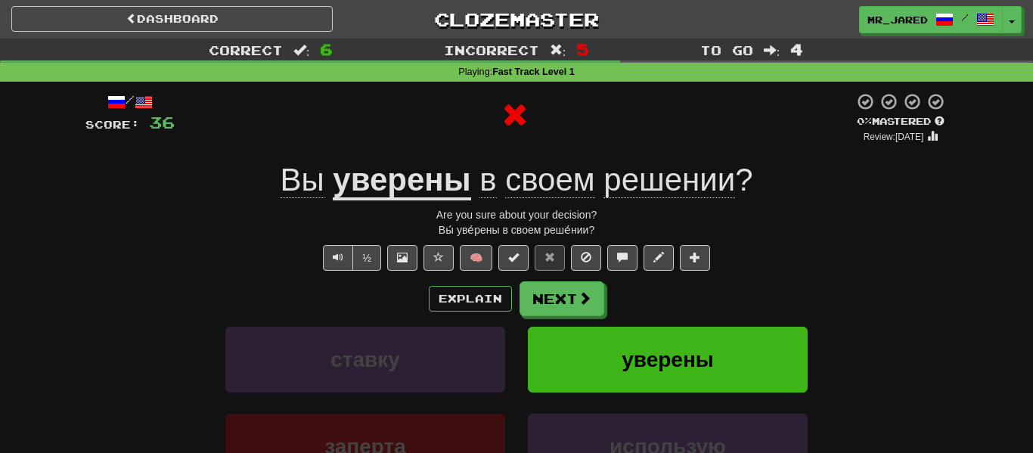
click at [575, 318] on div "Explain Next ставку уверены заперта использую Learn more: ставку уверены заперт…" at bounding box center [516, 402] width 862 height 243
click at [575, 314] on button "Next" at bounding box center [562, 299] width 85 height 35
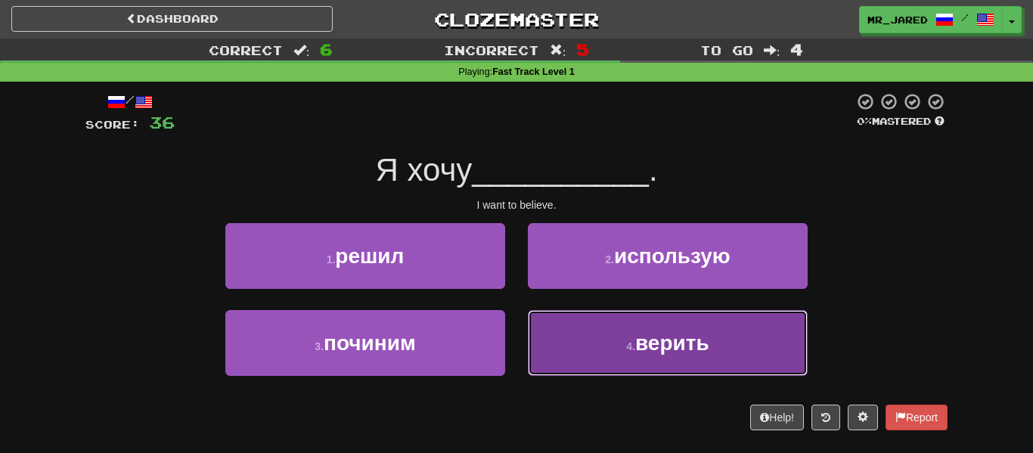
click at [573, 317] on button "4 . верить" at bounding box center [668, 343] width 280 height 66
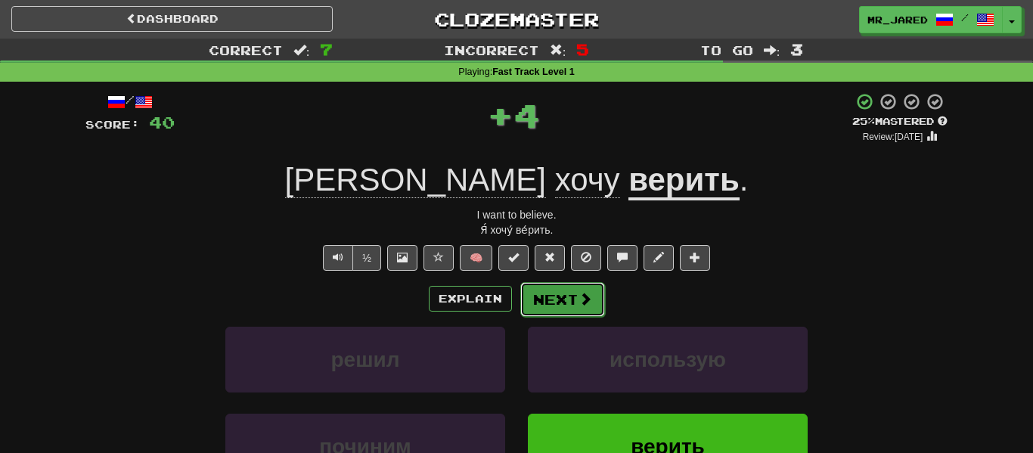
click at [573, 315] on button "Next" at bounding box center [562, 299] width 85 height 35
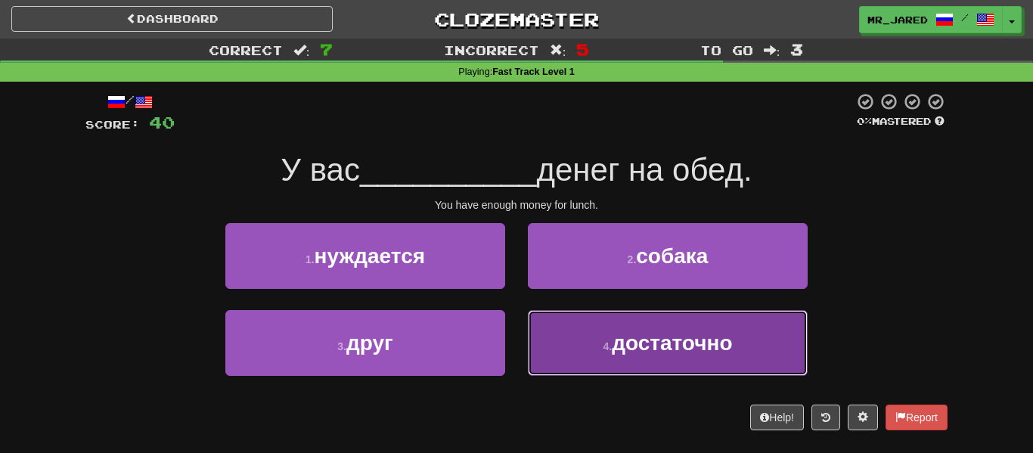
click at [573, 315] on button "4 . достаточно" at bounding box center [668, 343] width 280 height 66
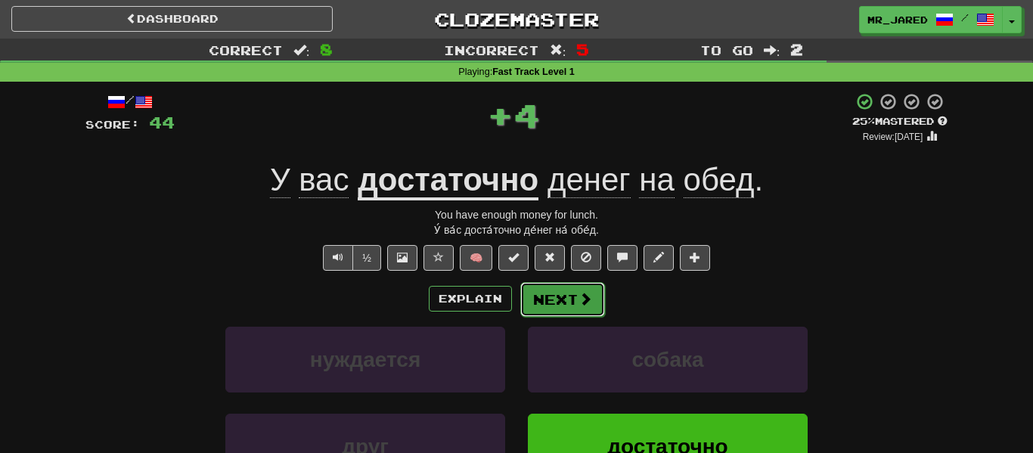
click at [573, 315] on button "Next" at bounding box center [562, 299] width 85 height 35
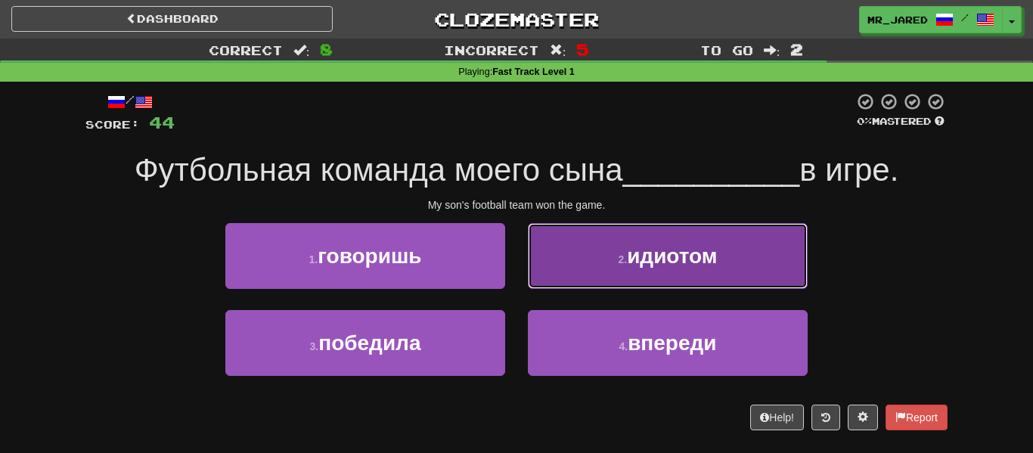
click at [603, 288] on button "2 . идиотом" at bounding box center [668, 256] width 280 height 66
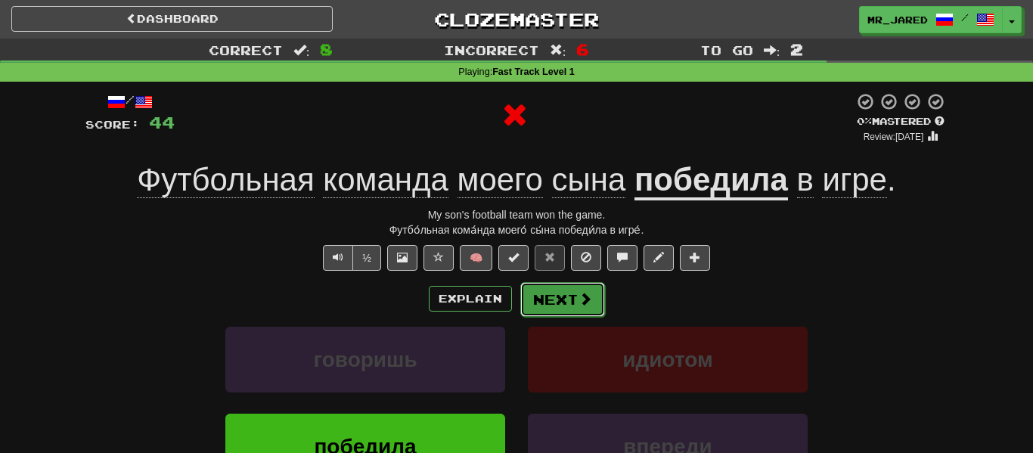
click at [598, 291] on button "Next" at bounding box center [562, 299] width 85 height 35
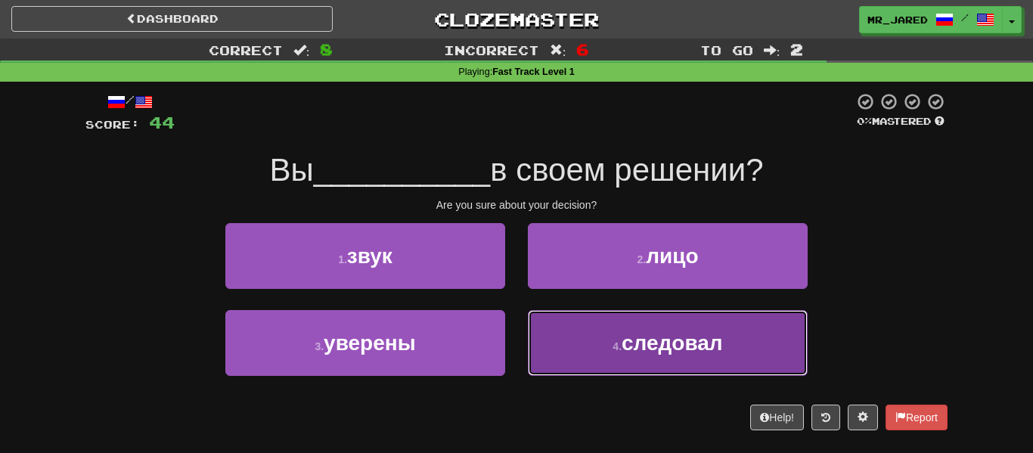
click at [564, 328] on button "4 . следовал" at bounding box center [668, 343] width 280 height 66
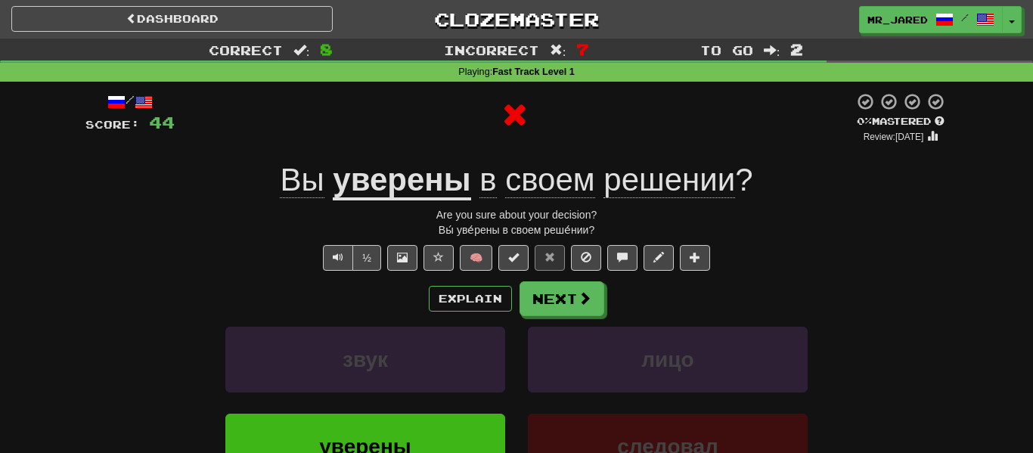
click at [569, 318] on div "Explain Next звук лицо уверены следовал Learn more: звук лицо уверены следовал" at bounding box center [516, 402] width 862 height 243
click at [570, 317] on div "Explain Next звук лицо уверены следовал Learn more: звук лицо уверены следовал" at bounding box center [516, 402] width 862 height 243
click at [571, 315] on button "Next" at bounding box center [562, 299] width 85 height 35
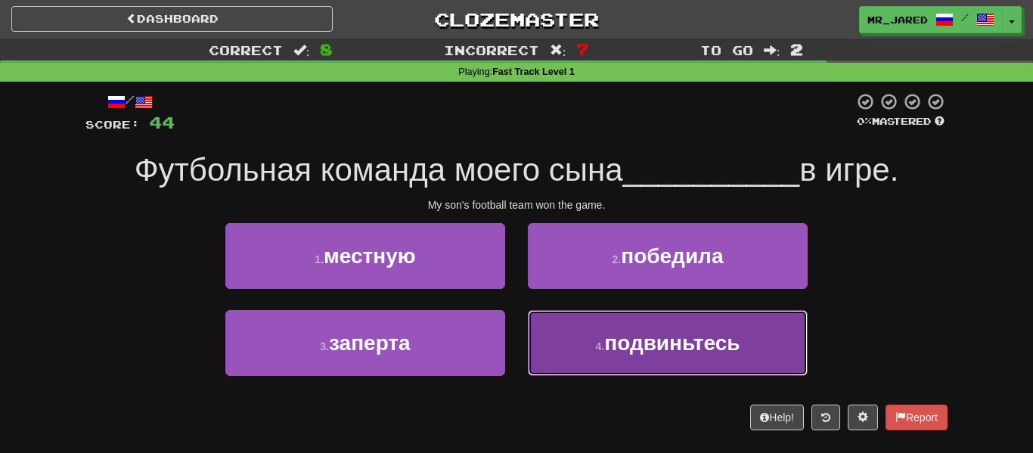
click at [564, 320] on button "4 . подвиньтесь" at bounding box center [668, 343] width 280 height 66
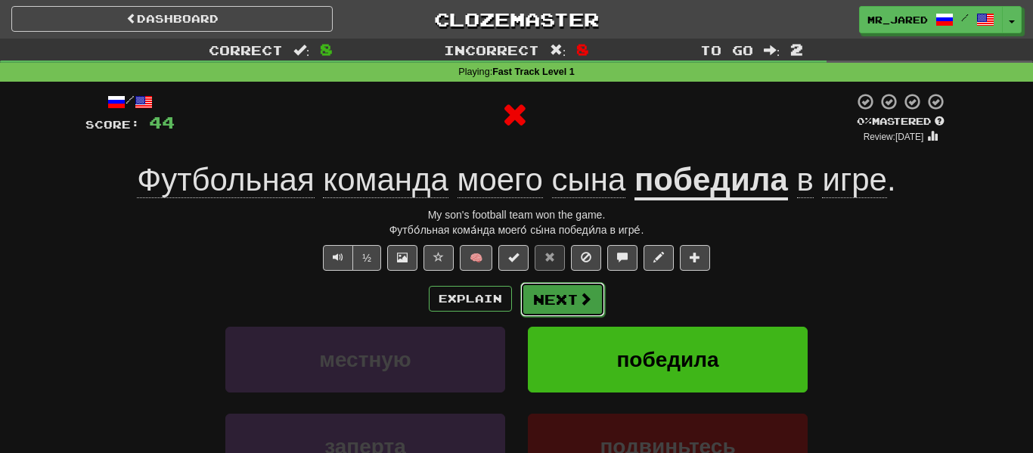
click at [568, 309] on button "Next" at bounding box center [562, 299] width 85 height 35
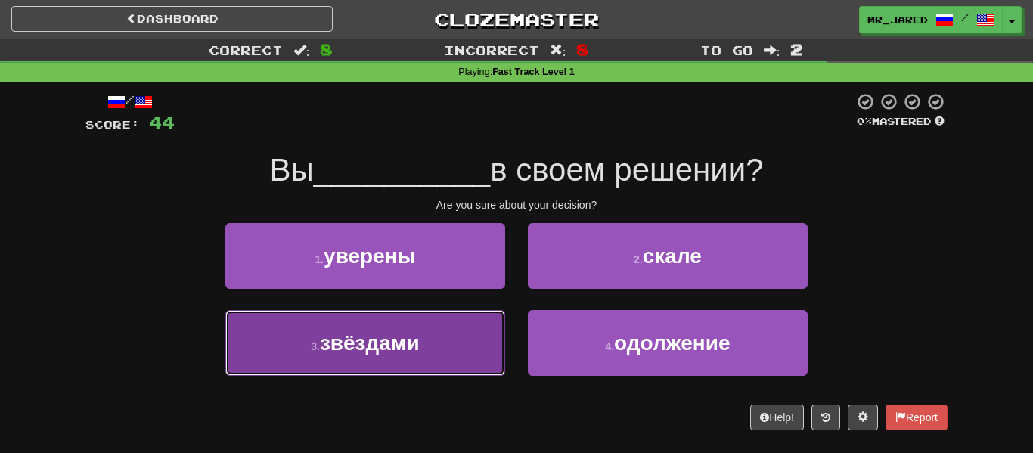
click at [487, 331] on button "3 . звёздами" at bounding box center [365, 343] width 280 height 66
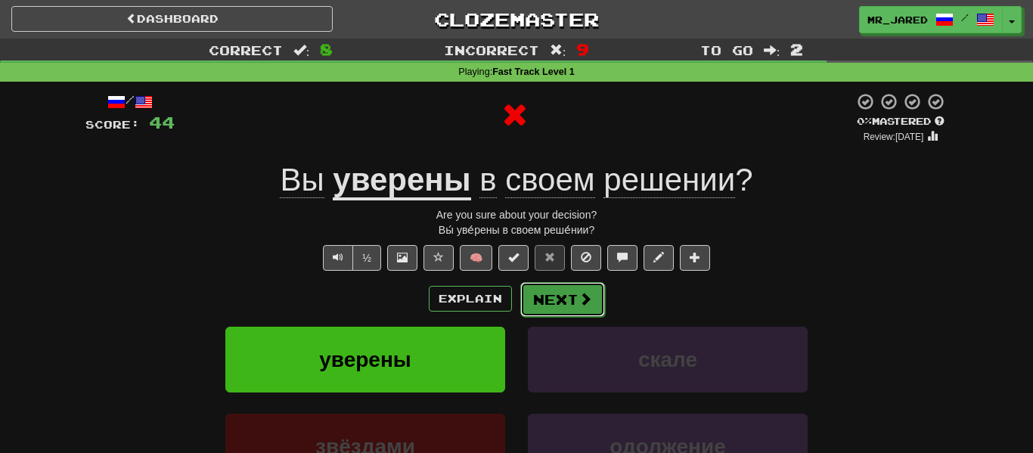
click at [541, 295] on button "Next" at bounding box center [562, 299] width 85 height 35
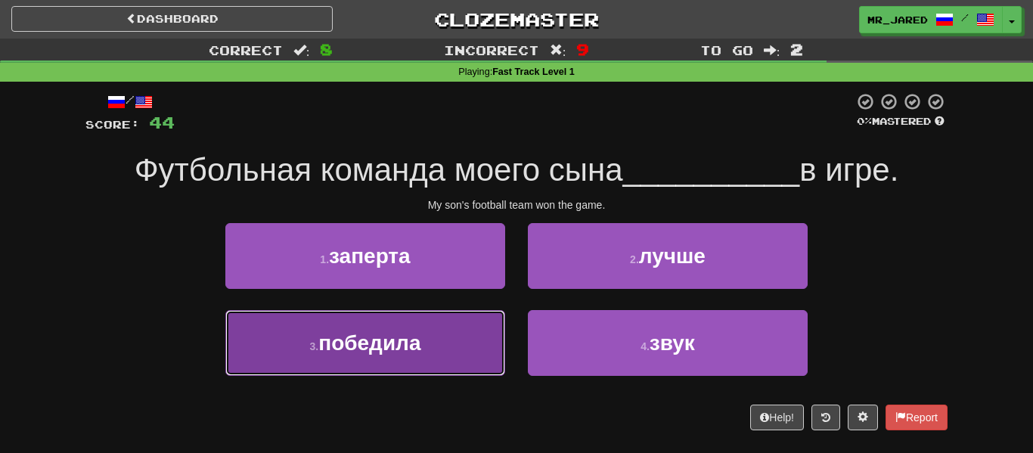
click at [475, 333] on button "3 . победила" at bounding box center [365, 343] width 280 height 66
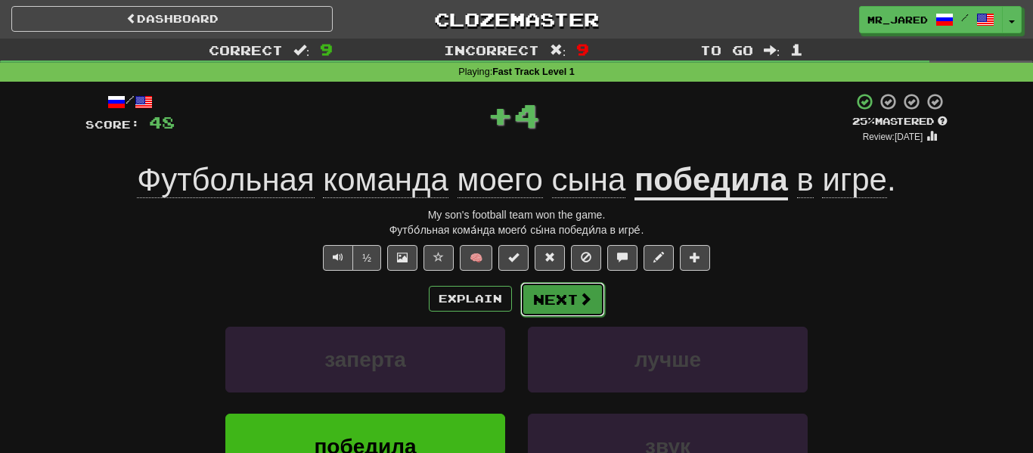
click at [560, 290] on button "Next" at bounding box center [562, 299] width 85 height 35
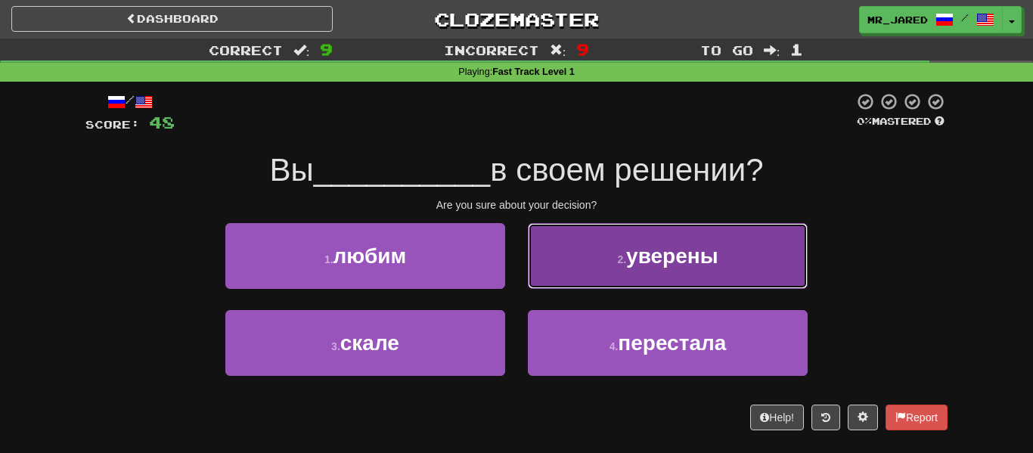
click at [583, 280] on button "2 . уверены" at bounding box center [668, 256] width 280 height 66
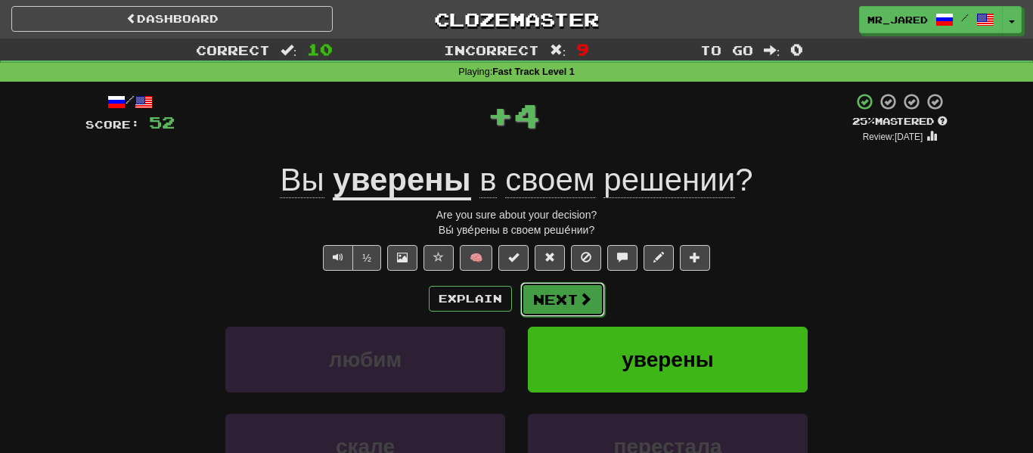
click at [582, 284] on button "Next" at bounding box center [562, 299] width 85 height 35
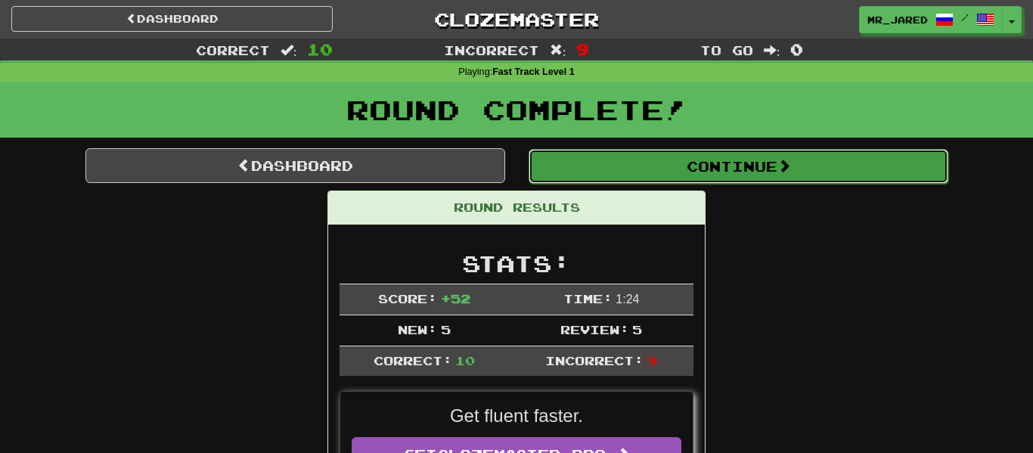
click at [629, 171] on button "Continue" at bounding box center [739, 166] width 420 height 35
